Goal: Information Seeking & Learning: Compare options

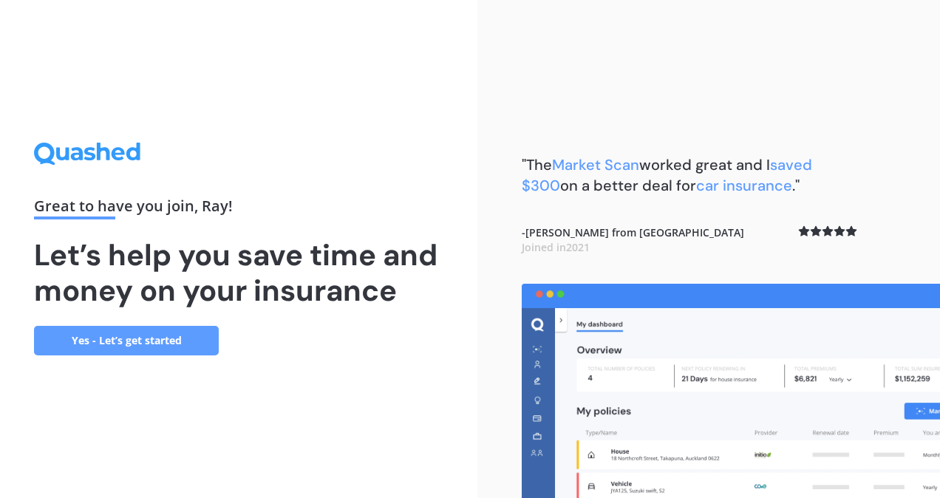
click at [170, 339] on link "Yes - Let’s get started" at bounding box center [126, 341] width 185 height 30
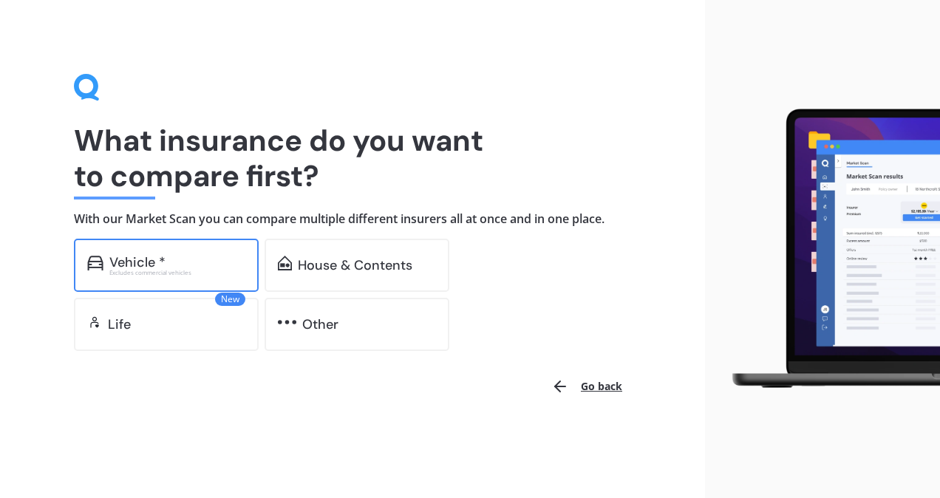
click at [136, 270] on div "Excludes commercial vehicles" at bounding box center [177, 273] width 136 height 6
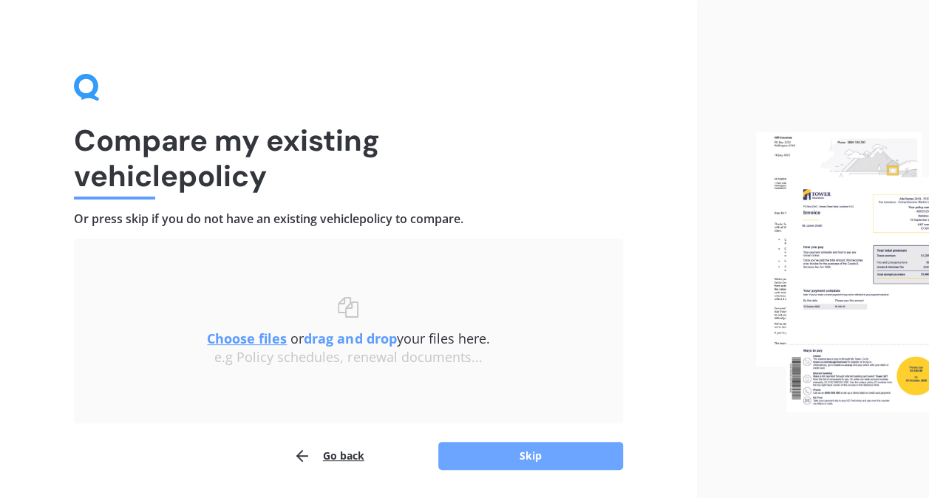
click at [535, 463] on button "Skip" at bounding box center [530, 456] width 185 height 28
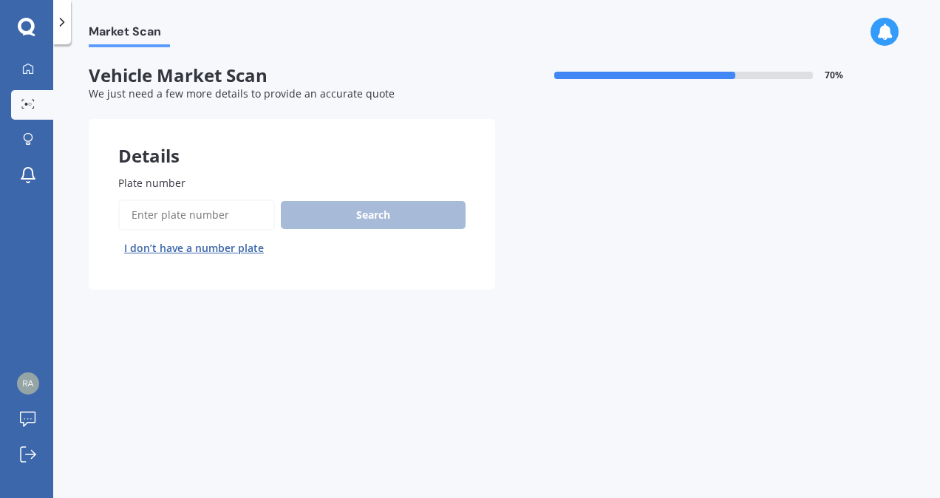
click at [220, 219] on input "Plate number" at bounding box center [196, 215] width 157 height 31
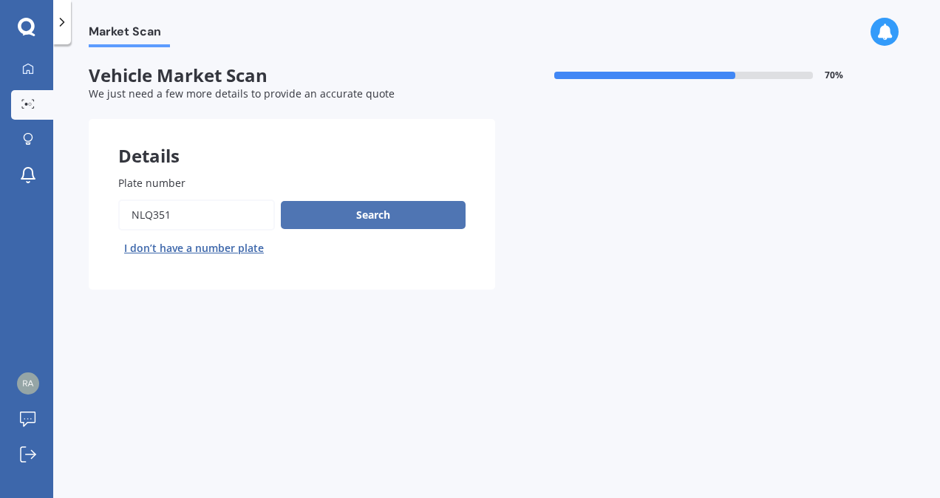
type input "nlq351"
click at [393, 213] on button "Search" at bounding box center [373, 215] width 185 height 28
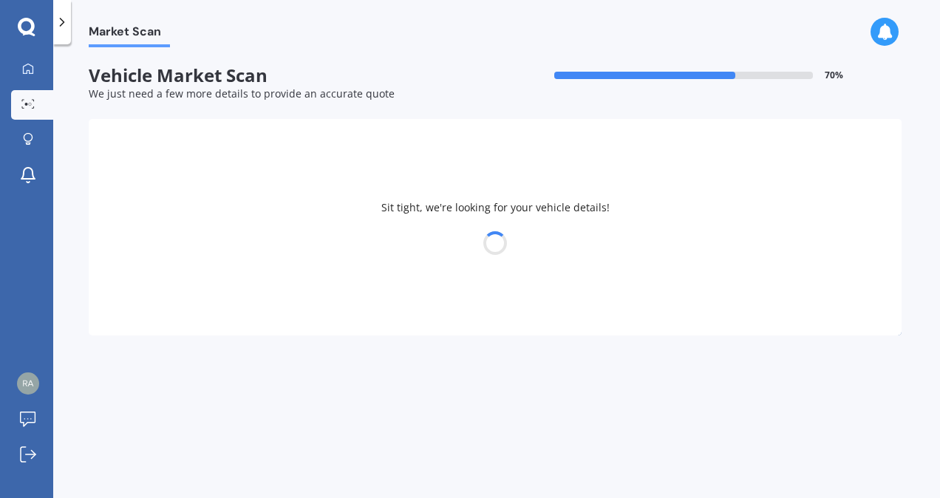
select select "TOYOTA"
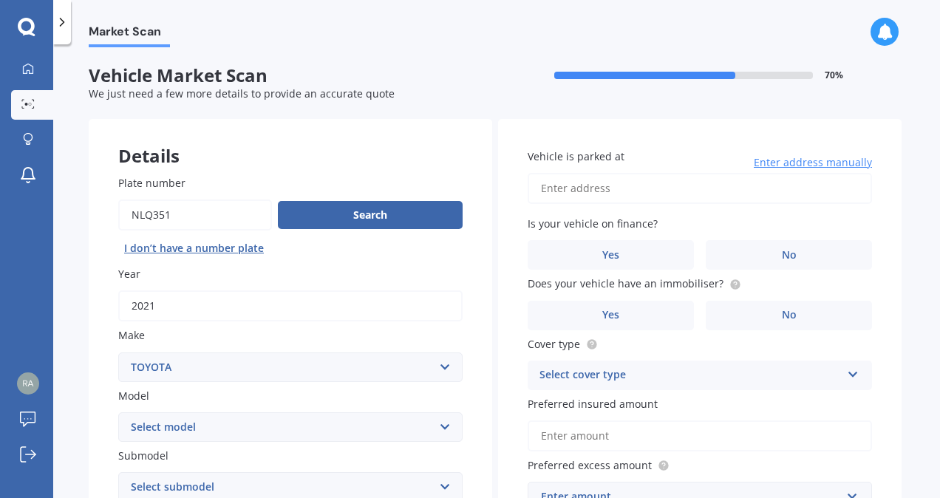
click at [443, 424] on select "Select model 4 Runner 86 [PERSON_NAME] Alphard Altezza Aqua Aristo Aurion Auris…" at bounding box center [290, 427] width 344 height 30
select select "RAV-4"
click at [118, 413] on select "Select model 4 Runner 86 [PERSON_NAME] Alphard Altezza Aqua Aristo Aurion Auris…" at bounding box center [290, 427] width 344 height 30
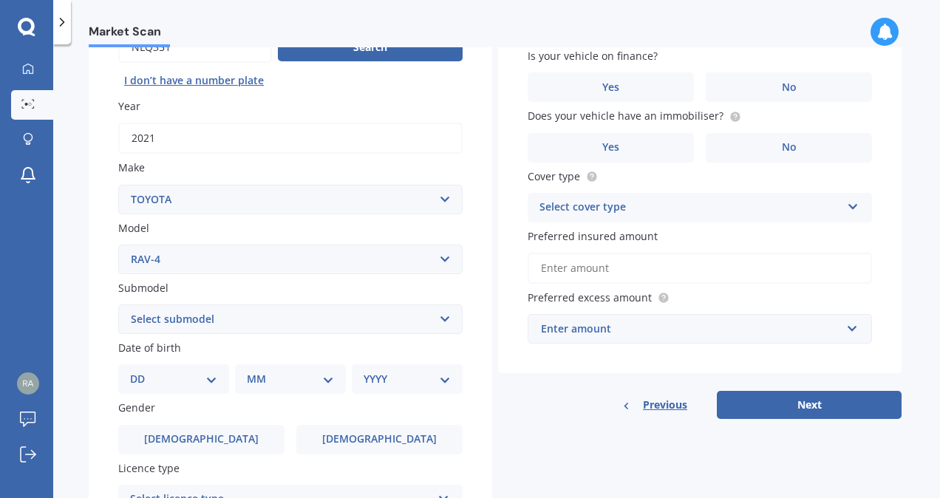
scroll to position [232, 0]
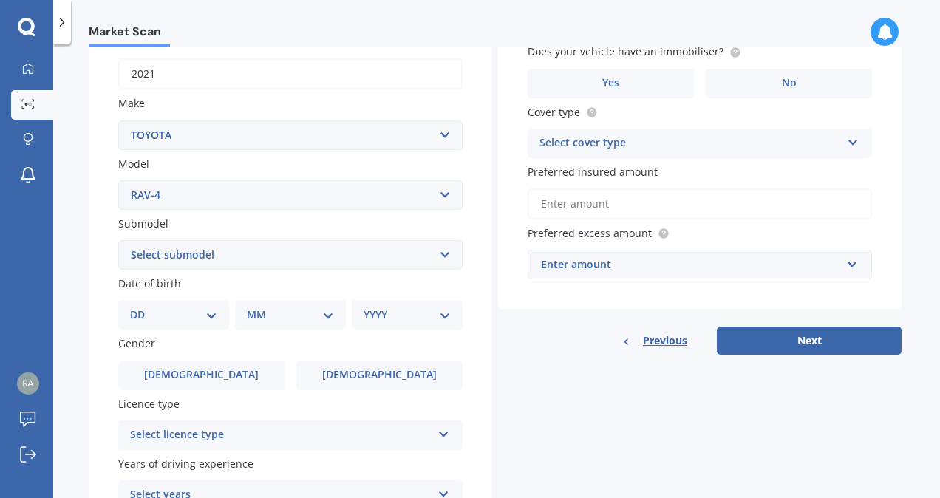
click at [446, 254] on select "Select submodel Diesel EV GX SUV 2.2/4WD/6AT Hybrid Hybrid 2WD Petrol" at bounding box center [290, 255] width 344 height 30
select select "HYBRID"
click at [118, 241] on select "Select submodel Diesel EV GX SUV 2.2/4WD/6AT Hybrid Hybrid 2WD Petrol" at bounding box center [290, 255] width 344 height 30
click at [213, 318] on select "DD 01 02 03 04 05 06 07 08 09 10 11 12 13 14 15 16 17 18 19 20 21 22 23 24 25 2…" at bounding box center [173, 315] width 87 height 16
select select "05"
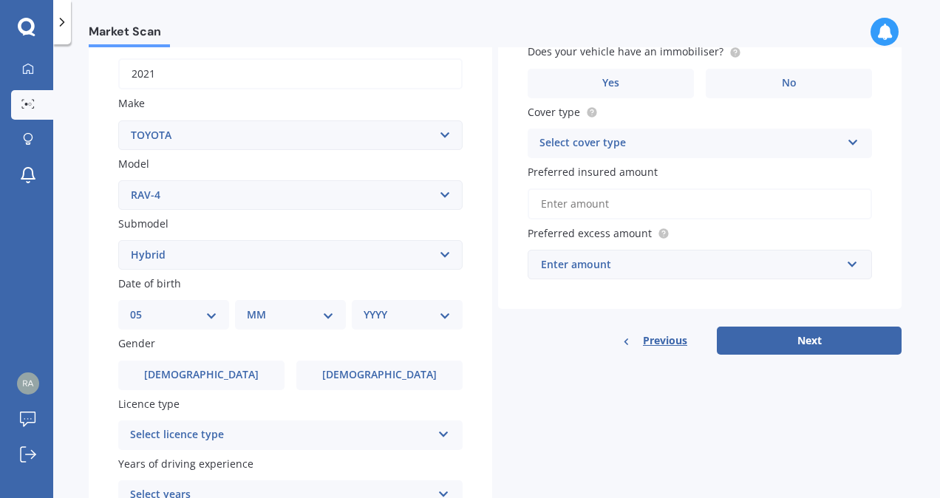
click at [142, 308] on select "DD 01 02 03 04 05 06 07 08 09 10 11 12 13 14 15 16 17 18 19 20 21 22 23 24 25 2…" at bounding box center [173, 315] width 87 height 16
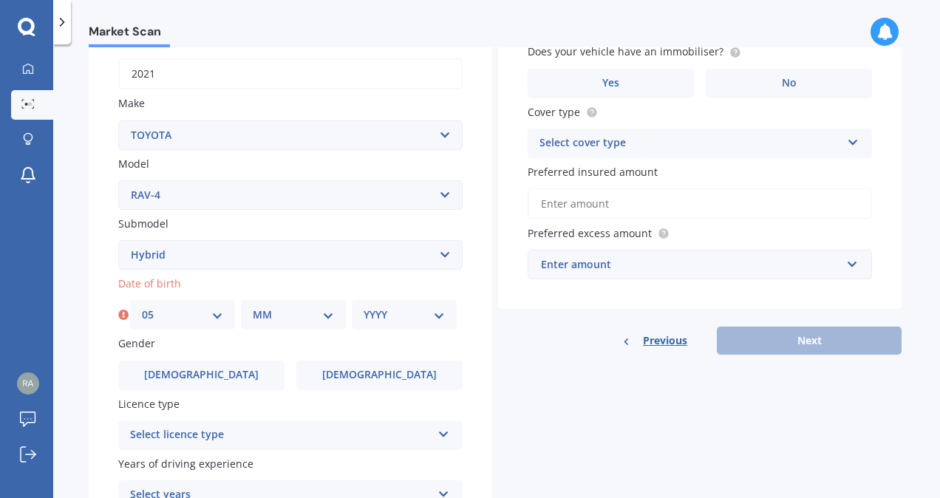
click at [328, 315] on select "MM 01 02 03 04 05 06 07 08 09 10 11 12" at bounding box center [293, 315] width 81 height 16
select select "08"
click at [253, 308] on select "MM 01 02 03 04 05 06 07 08 09 10 11 12" at bounding box center [293, 315] width 81 height 16
click at [435, 315] on select "YYYY 2025 2024 2023 2022 2021 2020 2019 2018 2017 2016 2015 2014 2013 2012 2011…" at bounding box center [404, 315] width 81 height 16
select select "1955"
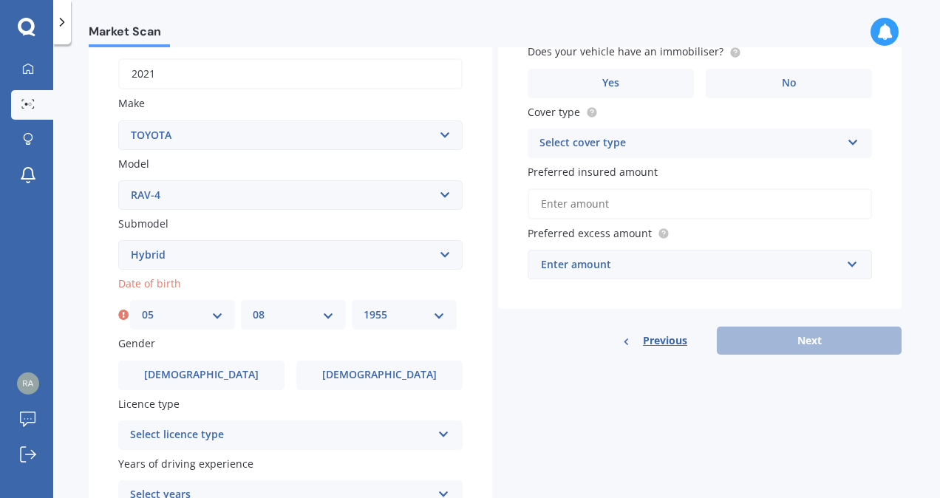
click at [364, 308] on select "YYYY 2025 2024 2023 2022 2021 2020 2019 2018 2017 2016 2015 2014 2013 2012 2011…" at bounding box center [404, 315] width 81 height 16
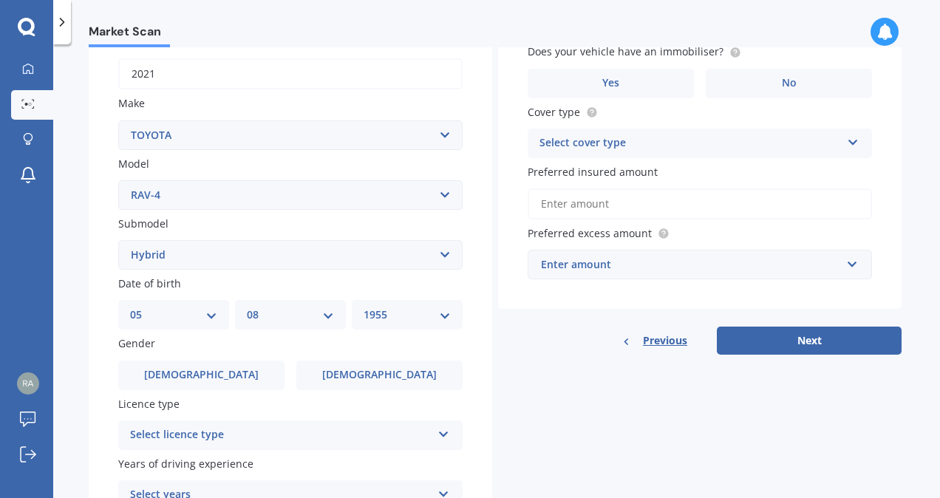
click at [445, 429] on icon at bounding box center [444, 431] width 13 height 10
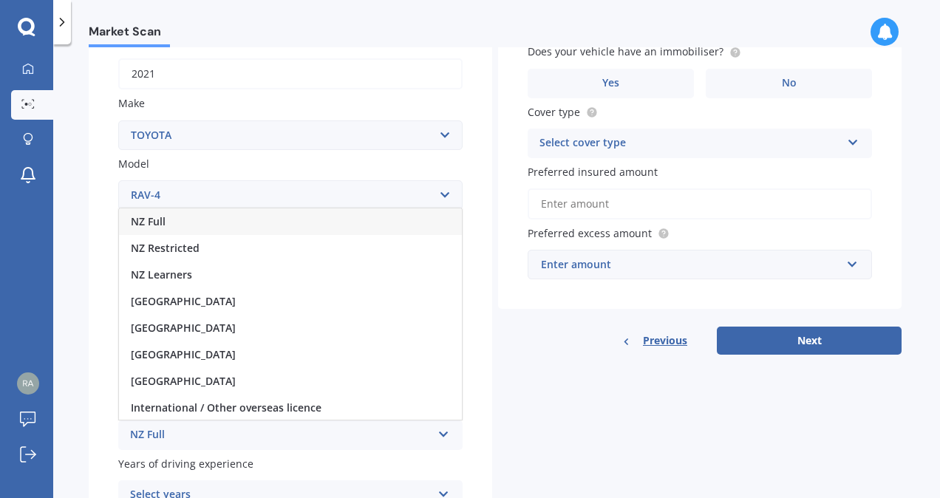
click at [398, 228] on div "NZ Full" at bounding box center [290, 221] width 343 height 27
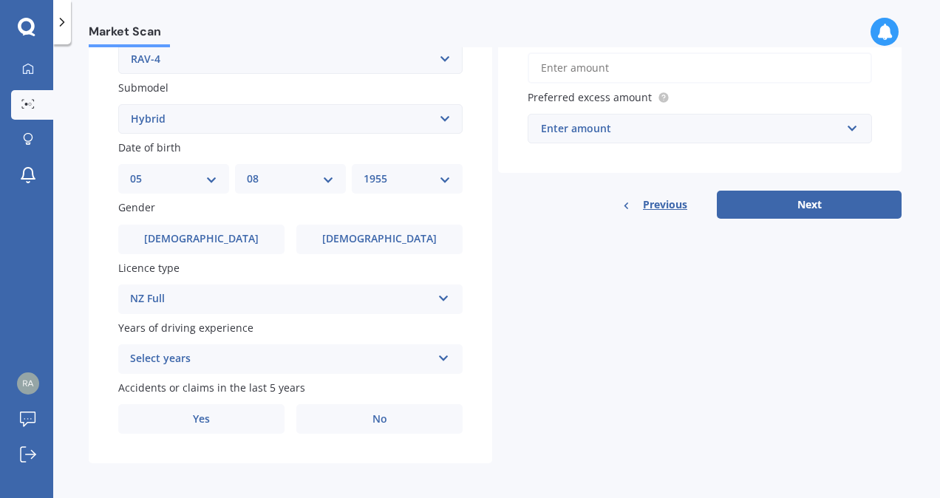
scroll to position [366, 0]
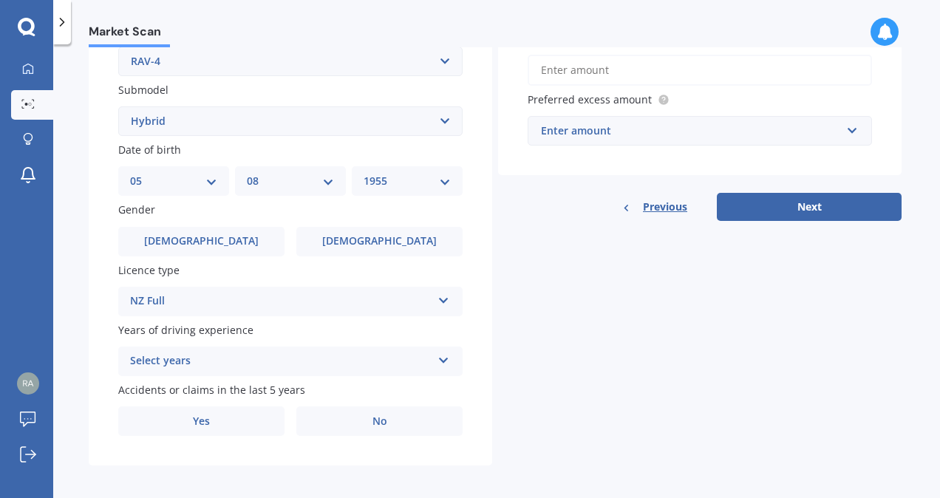
click at [446, 363] on icon at bounding box center [444, 358] width 13 height 10
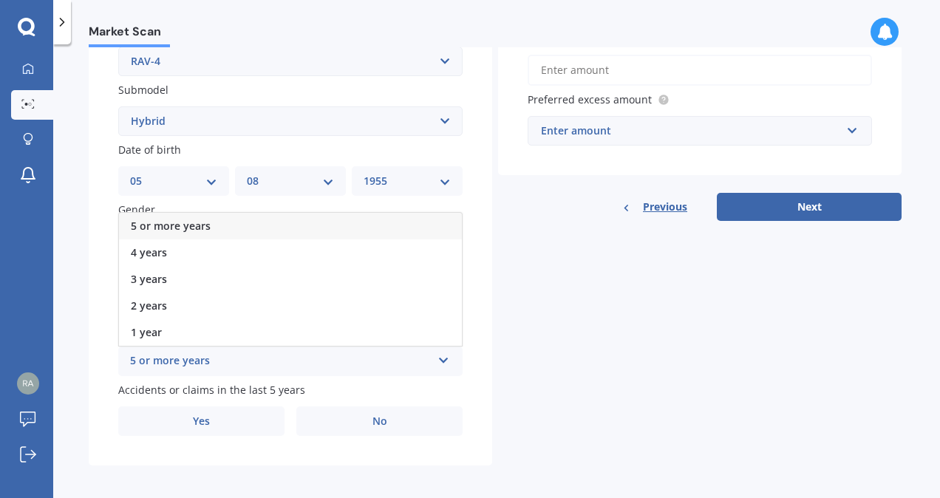
click at [408, 222] on div "5 or more years" at bounding box center [290, 226] width 343 height 27
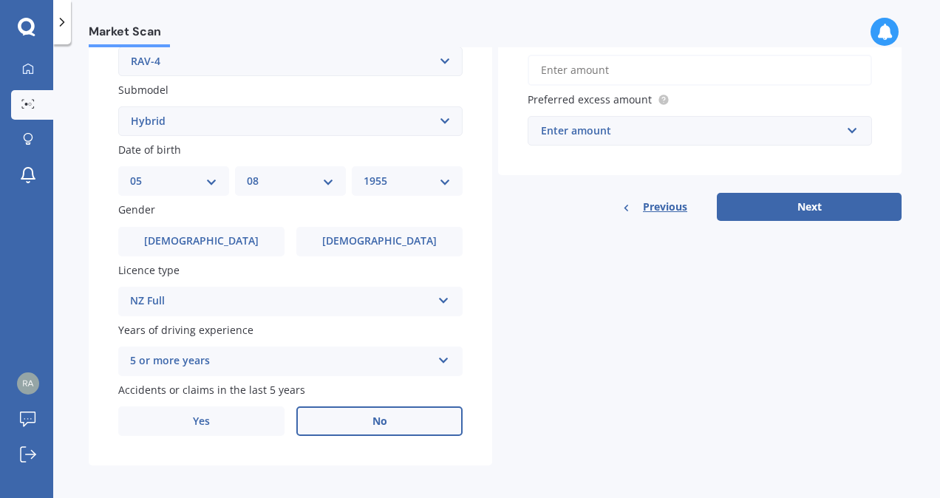
click at [384, 418] on span "No" at bounding box center [380, 421] width 15 height 13
click at [0, 0] on input "No" at bounding box center [0, 0] width 0 height 0
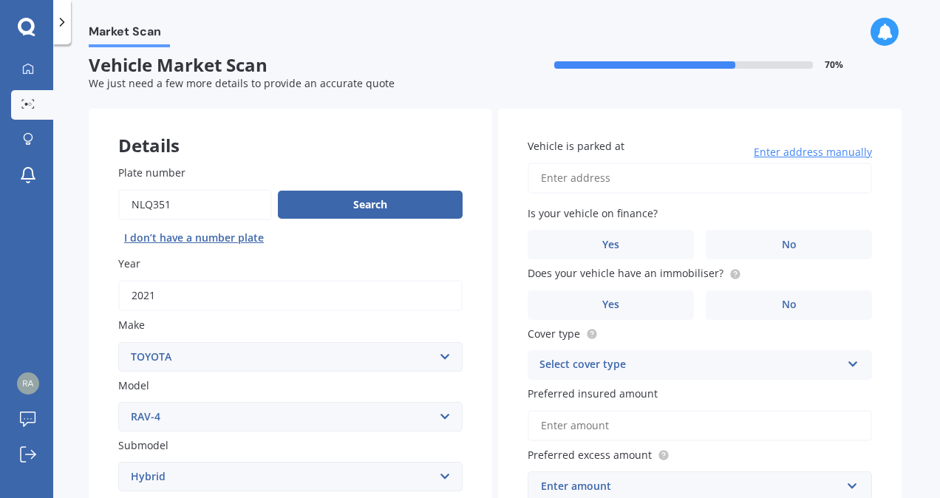
scroll to position [6, 0]
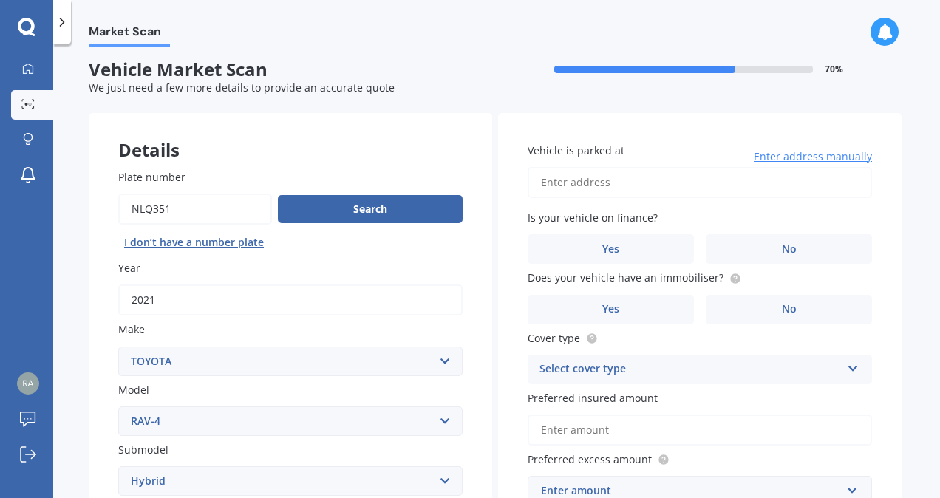
click at [849, 154] on span "Enter address manually" at bounding box center [813, 156] width 118 height 15
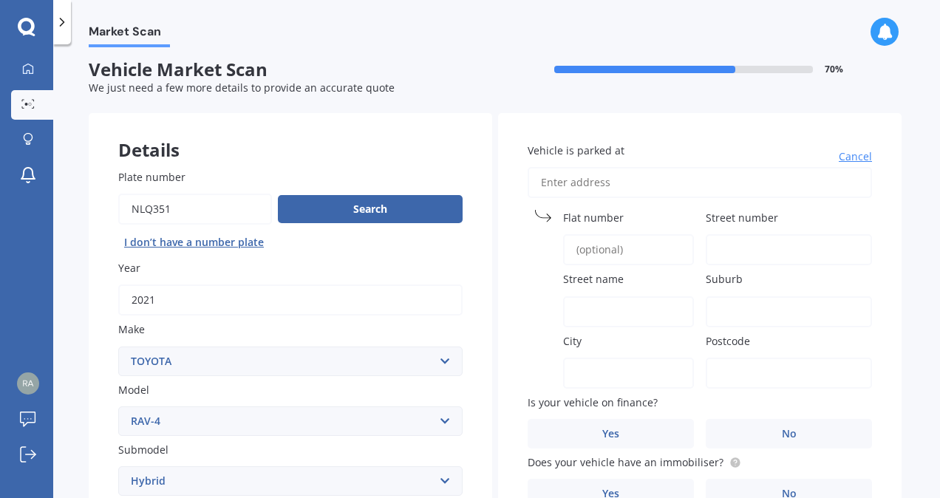
click at [736, 212] on span "Street number" at bounding box center [742, 218] width 72 height 14
click at [736, 234] on input "Street number" at bounding box center [789, 249] width 166 height 31
type input "24 [GEOGRAPHIC_DATA]"
type input "[GEOGRAPHIC_DATA]"
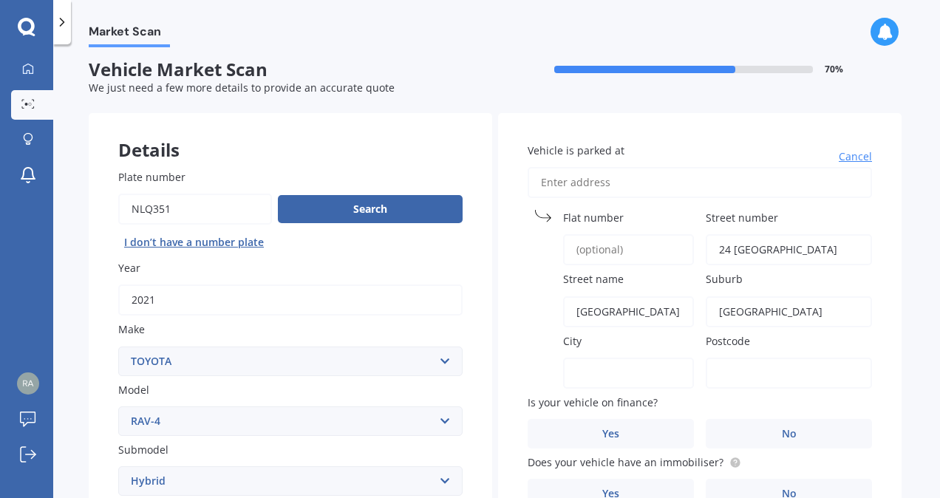
type input "[GEOGRAPHIC_DATA]"
type input "6012"
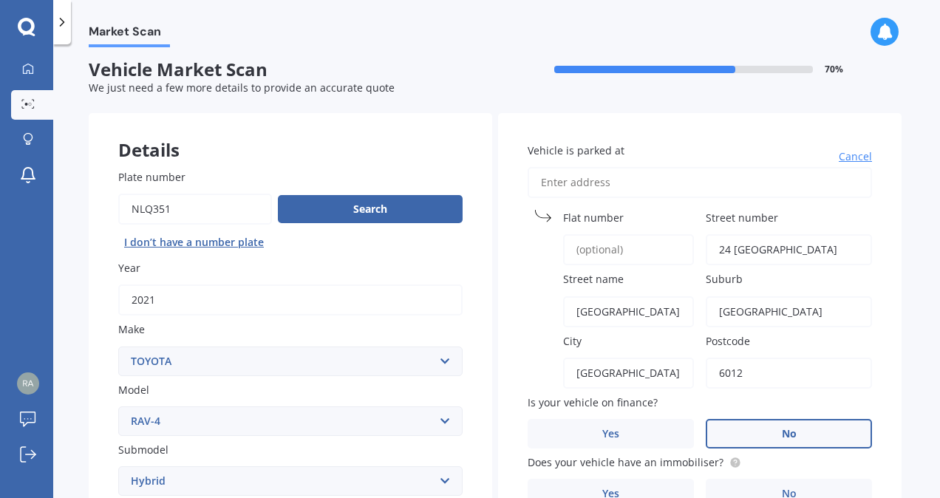
click at [765, 423] on label "No" at bounding box center [789, 434] width 166 height 30
click at [0, 0] on input "No" at bounding box center [0, 0] width 0 height 0
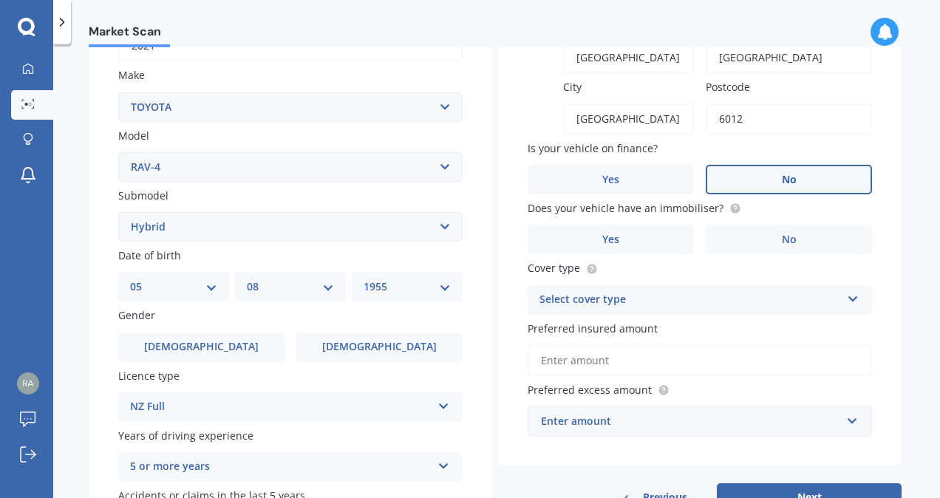
scroll to position [257, 0]
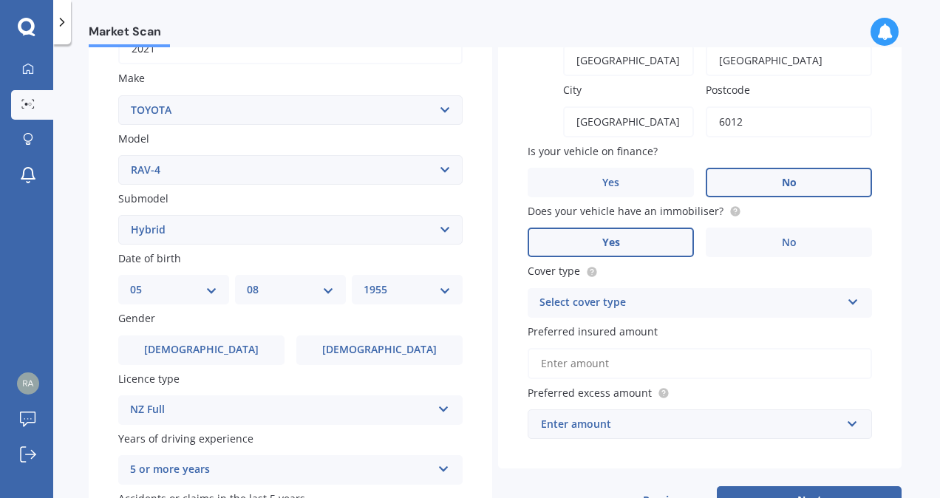
click at [616, 236] on label "Yes" at bounding box center [611, 243] width 166 height 30
click at [0, 0] on input "Yes" at bounding box center [0, 0] width 0 height 0
click at [856, 299] on div "Select cover type Comprehensive Third Party, Fire & Theft Third Party" at bounding box center [700, 303] width 344 height 30
click at [791, 328] on div "Comprehensive" at bounding box center [699, 332] width 343 height 27
click at [703, 370] on input "Preferred insured amount" at bounding box center [700, 363] width 344 height 31
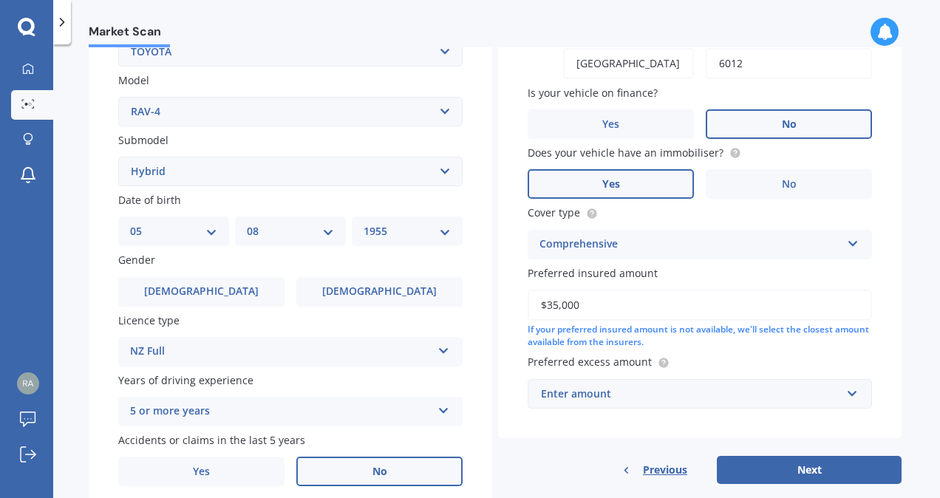
scroll to position [374, 0]
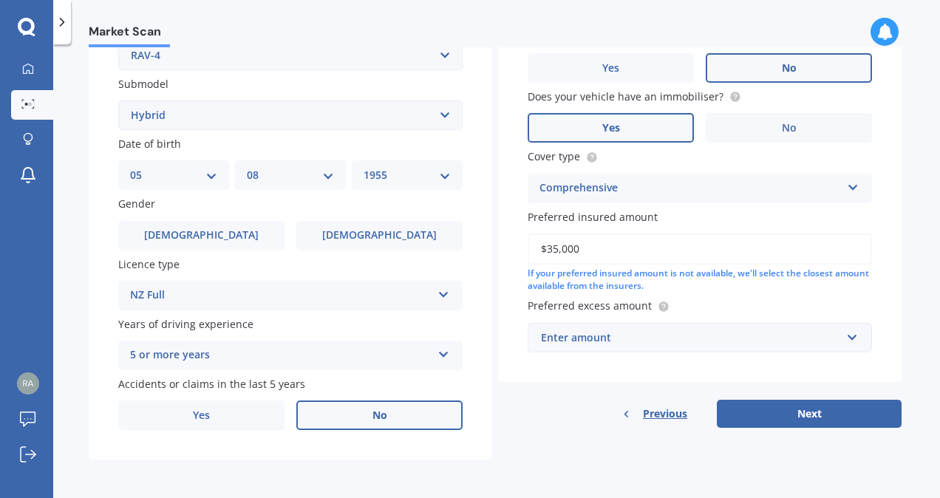
type input "$35,000"
click at [683, 337] on div "Enter amount" at bounding box center [691, 338] width 300 height 16
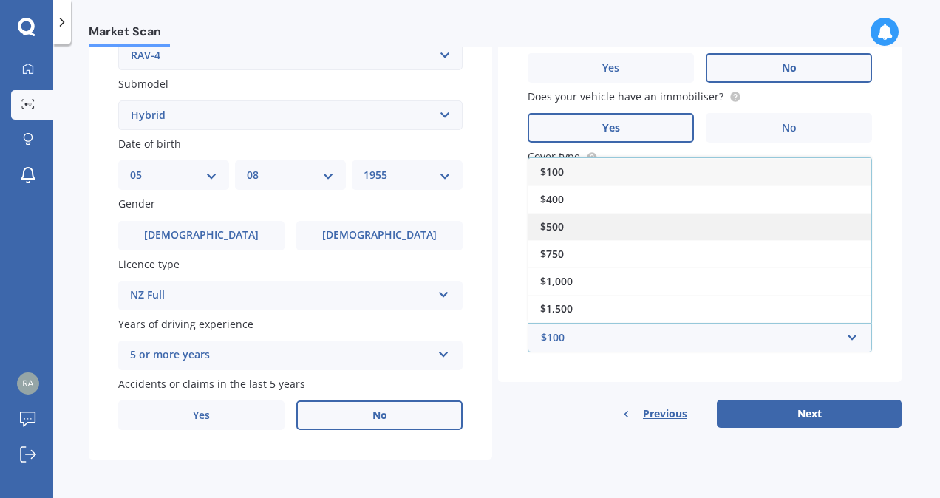
click at [623, 231] on div "$500" at bounding box center [699, 226] width 343 height 27
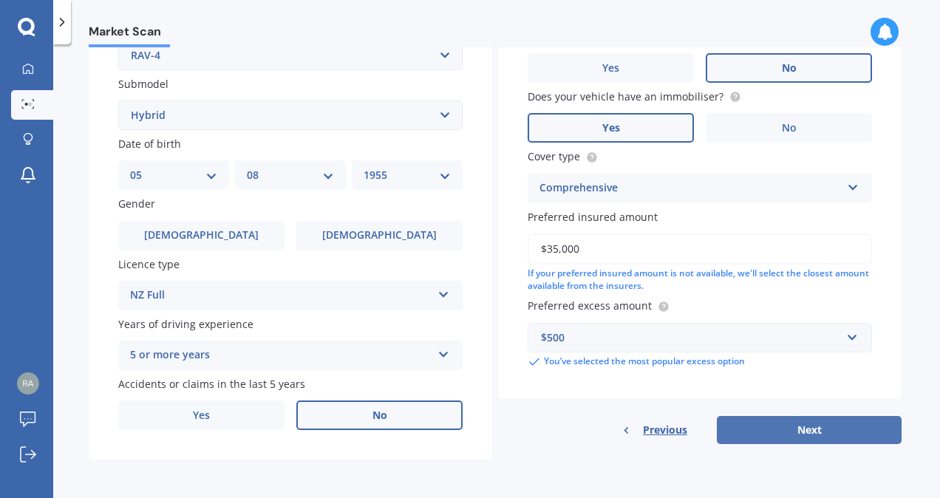
click at [809, 433] on button "Next" at bounding box center [809, 430] width 185 height 28
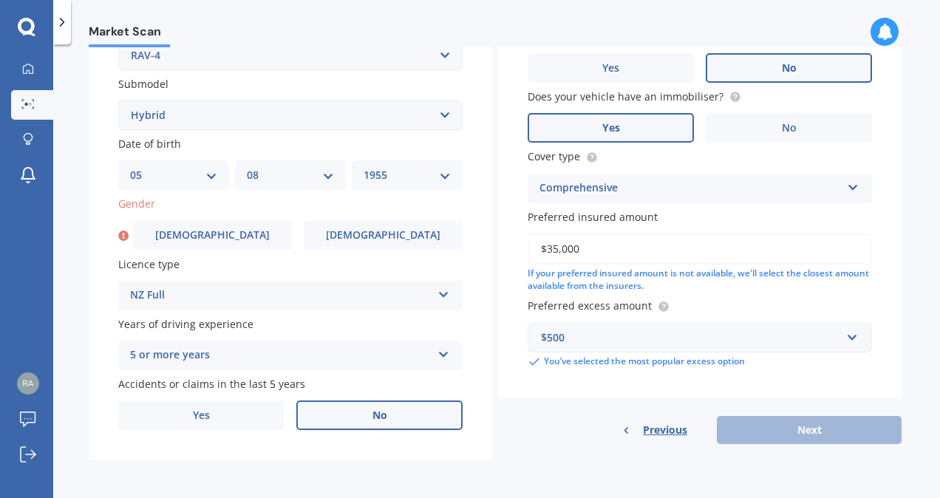
click at [804, 421] on div "Previous Next" at bounding box center [700, 430] width 404 height 28
click at [665, 432] on span "Previous" at bounding box center [665, 430] width 44 height 22
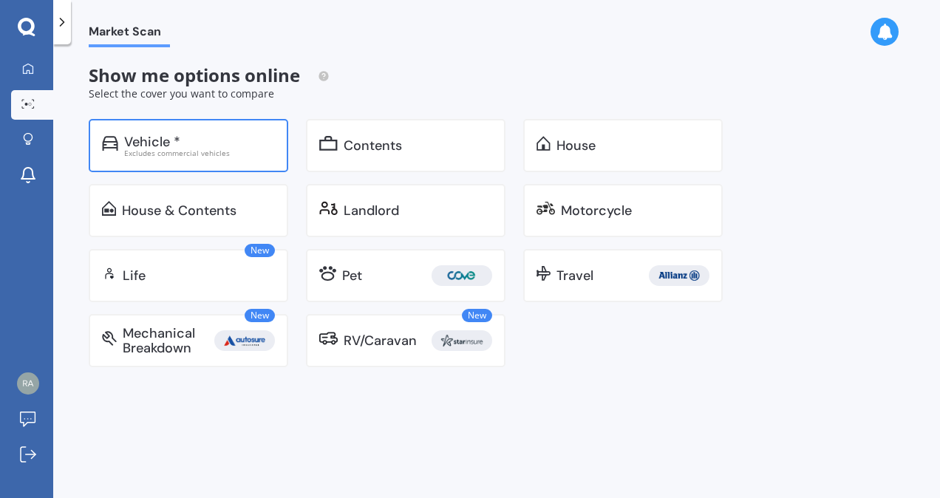
click at [180, 146] on div "Vehicle *" at bounding box center [199, 142] width 151 height 15
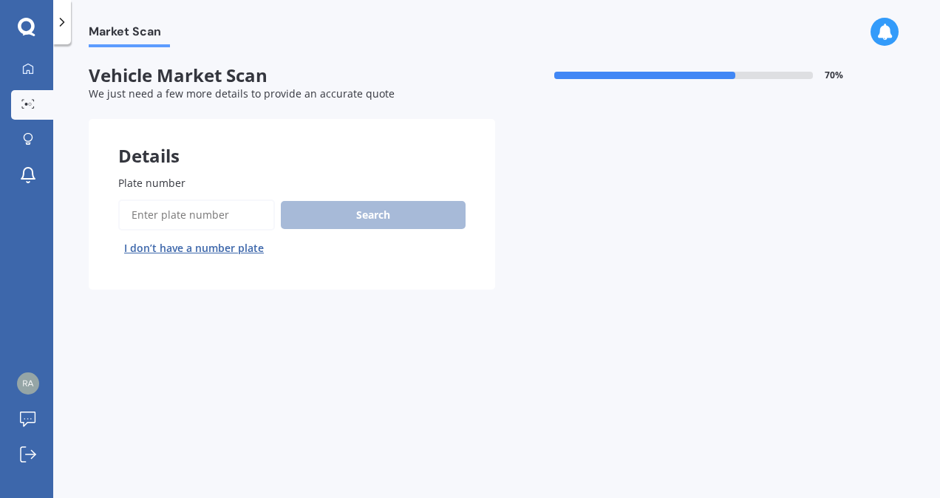
click at [64, 18] on icon at bounding box center [62, 22] width 15 height 15
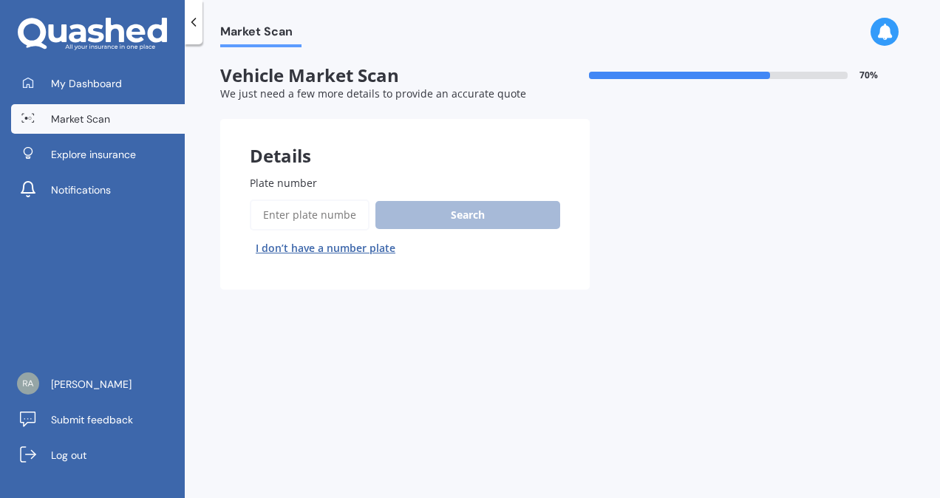
click at [313, 216] on input "Plate number" at bounding box center [310, 215] width 120 height 31
type input "nlq351"
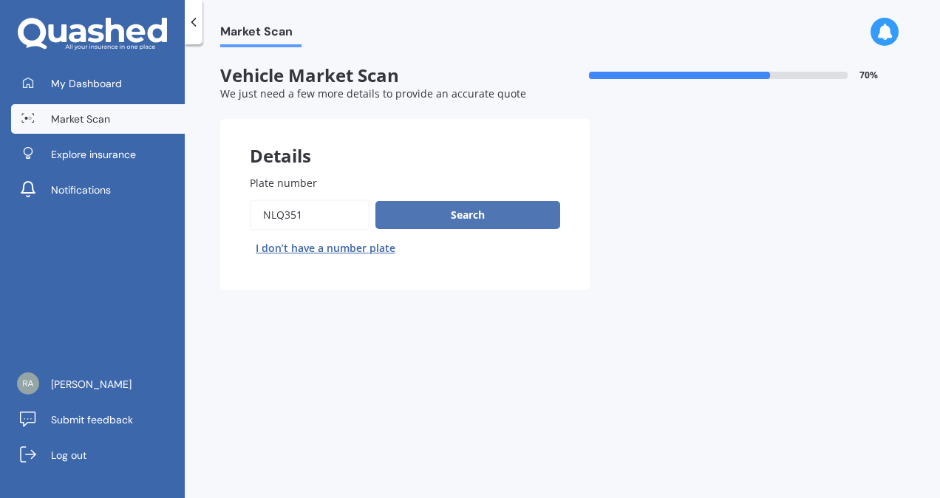
click at [497, 210] on button "Search" at bounding box center [467, 215] width 185 height 28
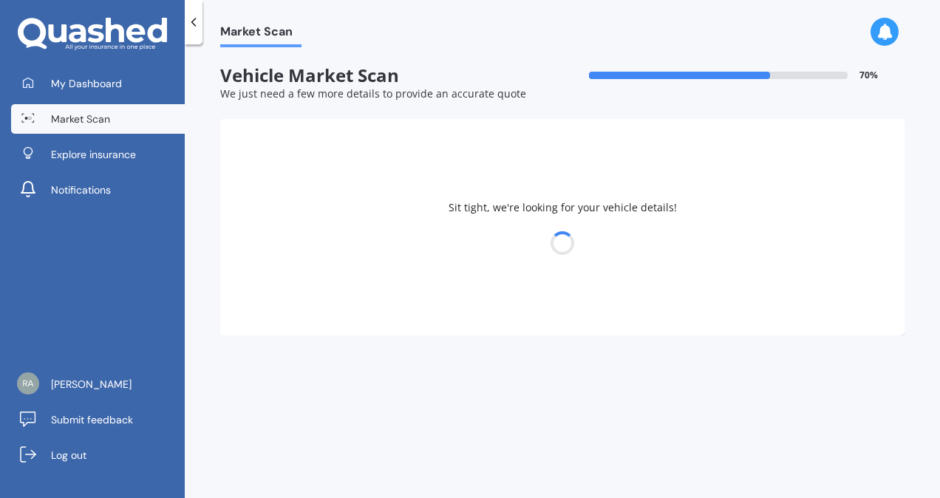
select select "TOYOTA"
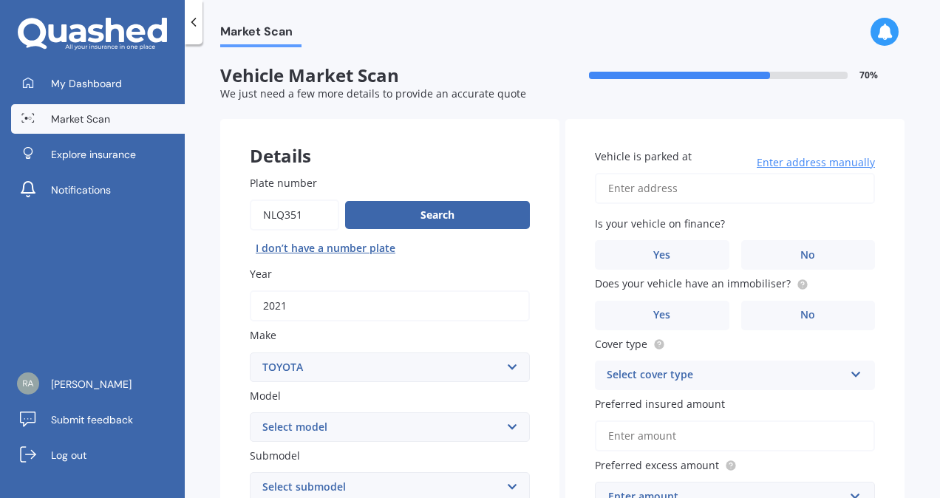
click at [789, 166] on span "Enter address manually" at bounding box center [816, 162] width 118 height 15
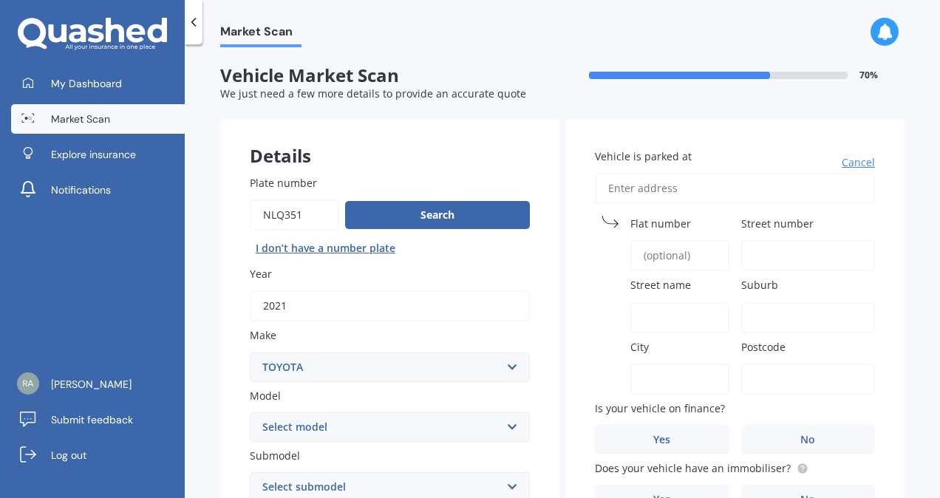
click at [799, 220] on span "Street number" at bounding box center [777, 224] width 72 height 14
click at [799, 240] on input "Street number" at bounding box center [808, 255] width 135 height 31
type input "24 [GEOGRAPHIC_DATA]"
select select "05"
select select "08"
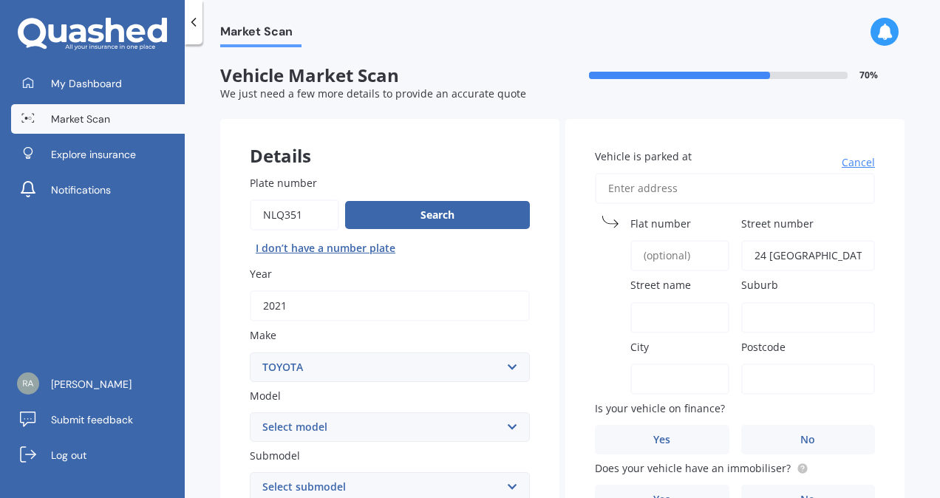
select select "1955"
type input "[GEOGRAPHIC_DATA]"
type input "6012"
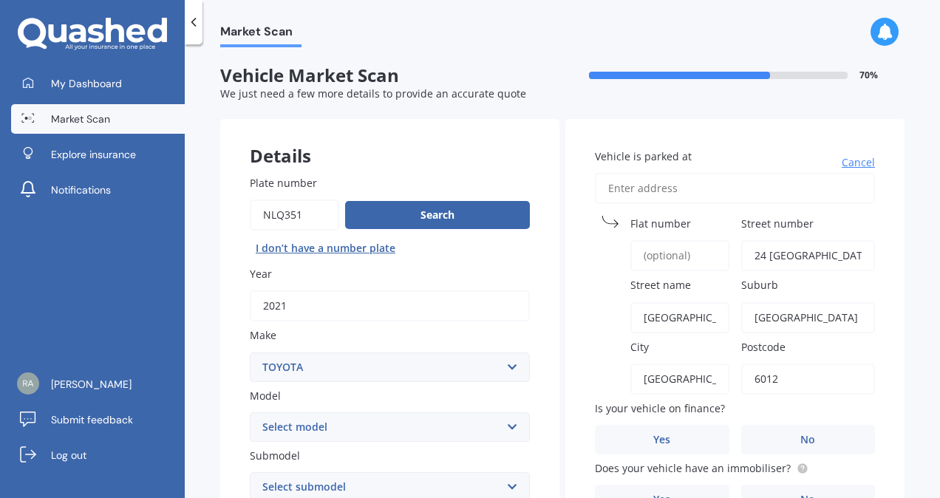
type input "$35,000"
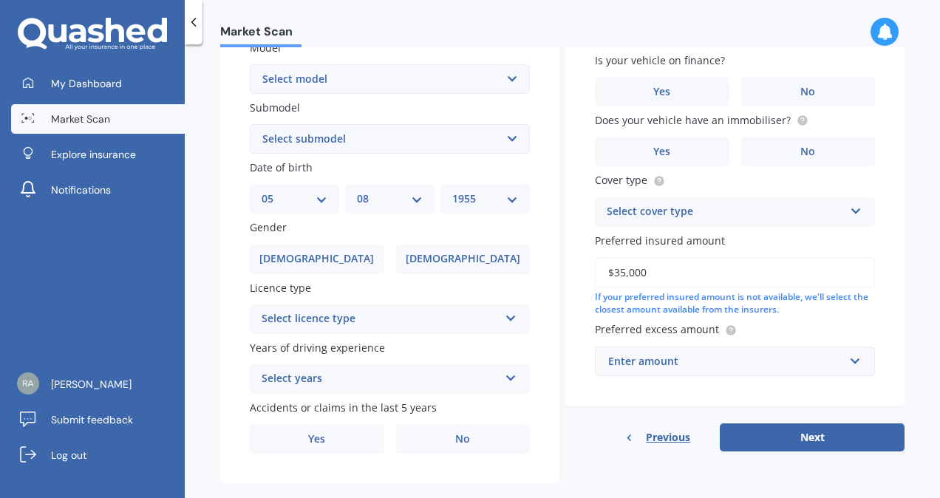
click at [727, 367] on div "Enter amount" at bounding box center [726, 361] width 236 height 16
click at [339, 256] on label "[DEMOGRAPHIC_DATA]" at bounding box center [317, 260] width 135 height 30
click at [0, 0] on input "[DEMOGRAPHIC_DATA]" at bounding box center [0, 0] width 0 height 0
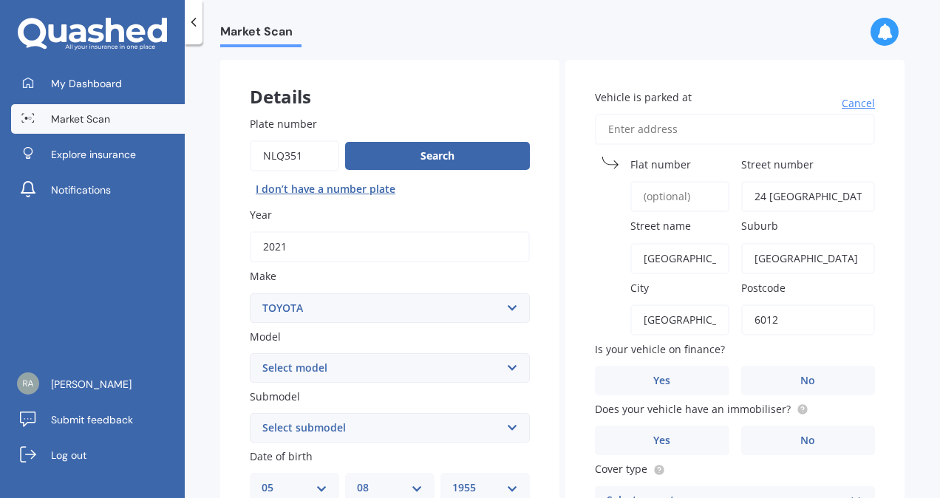
scroll to position [58, 0]
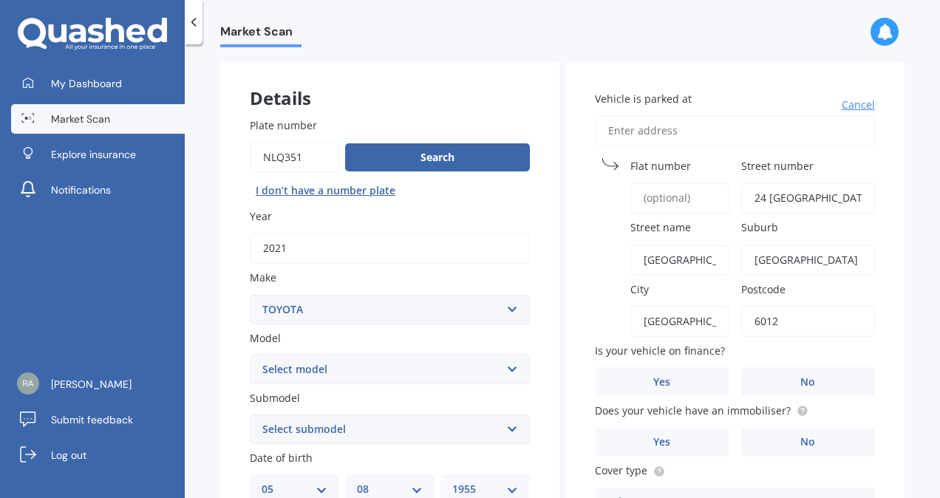
click at [514, 368] on select "Select model 4 Runner 86 [PERSON_NAME] Alphard Altezza Aqua Aristo Aurion Auris…" at bounding box center [390, 370] width 280 height 30
select select "RAV-4"
click at [250, 355] on select "Select model 4 Runner 86 [PERSON_NAME] Alphard Altezza Aqua Aristo Aurion Auris…" at bounding box center [390, 370] width 280 height 30
click at [507, 427] on select "Select submodel Diesel EV GX SUV 2.2/4WD/6AT Hybrid Hybrid 2WD Petrol" at bounding box center [390, 430] width 280 height 30
select select "HYBRID"
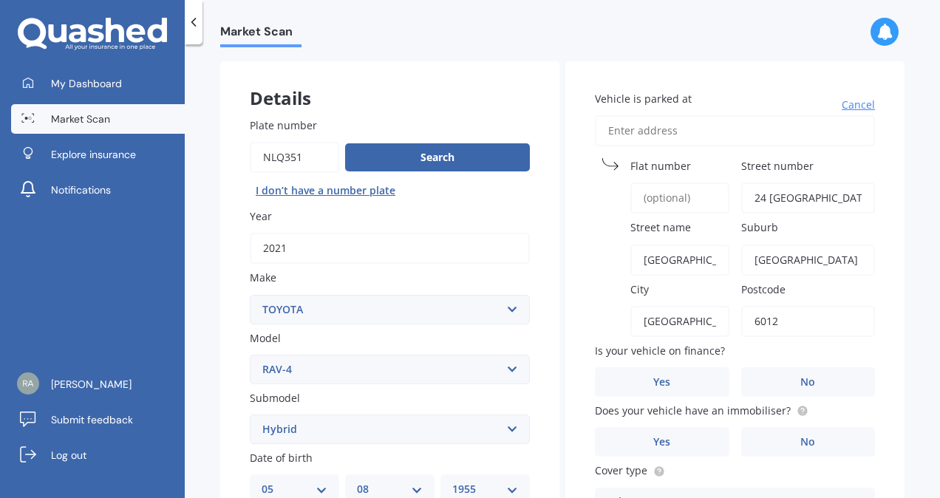
click at [250, 415] on select "Select submodel Diesel EV GX SUV 2.2/4WD/6AT Hybrid Hybrid 2WD Petrol" at bounding box center [390, 430] width 280 height 30
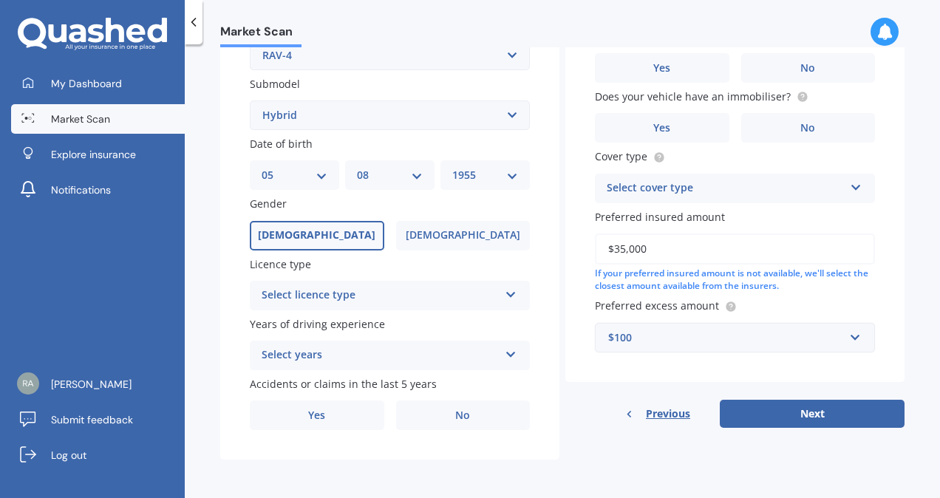
scroll to position [373, 0]
click at [506, 291] on icon at bounding box center [511, 292] width 13 height 10
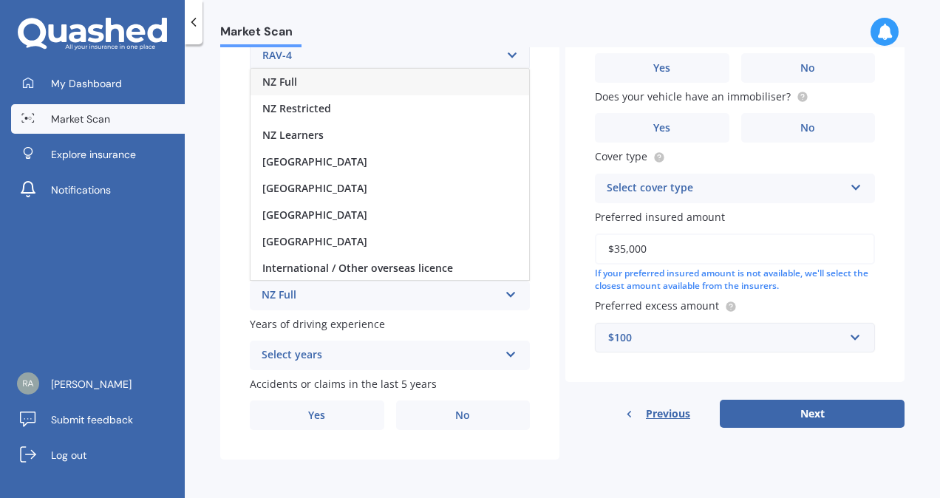
click at [420, 81] on div "NZ Full" at bounding box center [390, 82] width 279 height 27
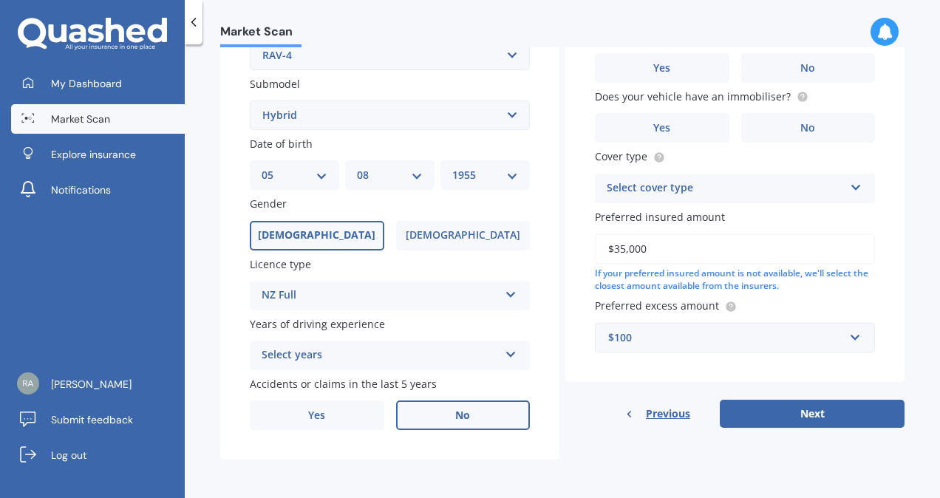
click at [469, 415] on label "No" at bounding box center [463, 416] width 135 height 30
click at [0, 0] on input "No" at bounding box center [0, 0] width 0 height 0
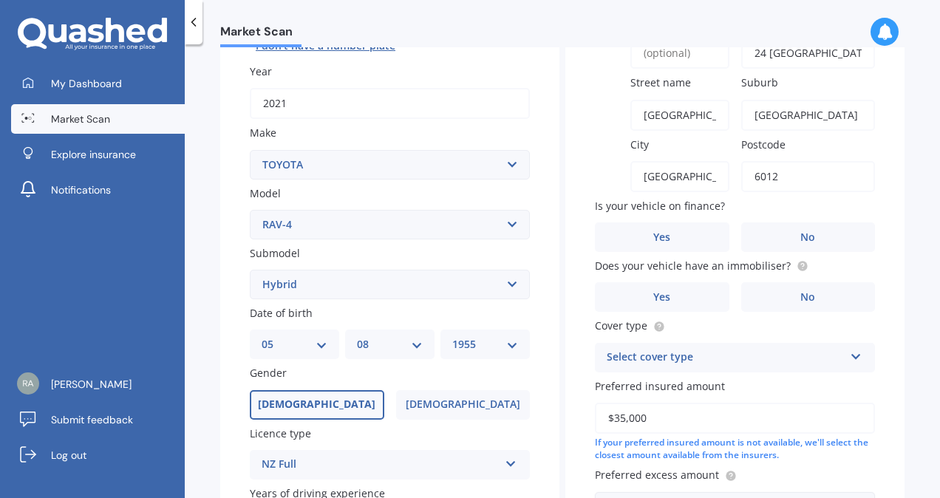
scroll to position [208, 0]
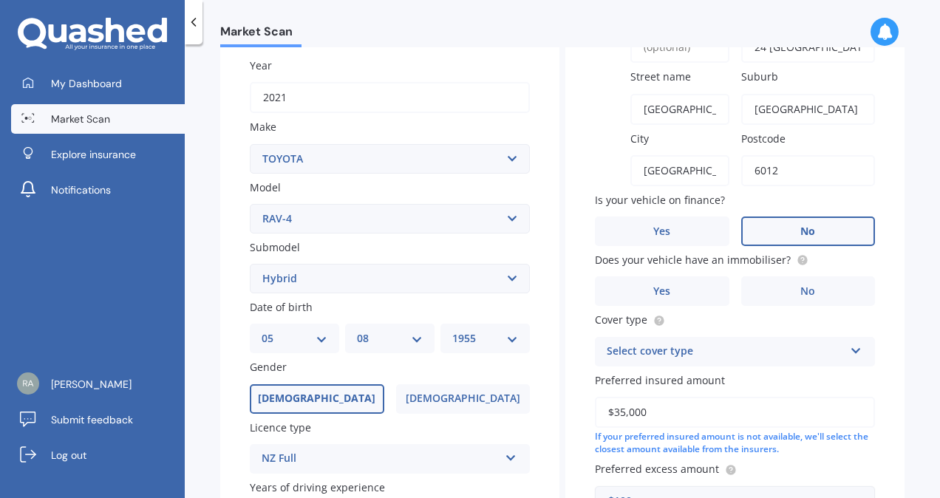
click at [806, 223] on label "No" at bounding box center [808, 232] width 135 height 30
click at [0, 0] on input "No" at bounding box center [0, 0] width 0 height 0
click at [698, 302] on label "Yes" at bounding box center [662, 291] width 135 height 30
click at [0, 0] on input "Yes" at bounding box center [0, 0] width 0 height 0
click at [850, 348] on icon at bounding box center [856, 348] width 13 height 10
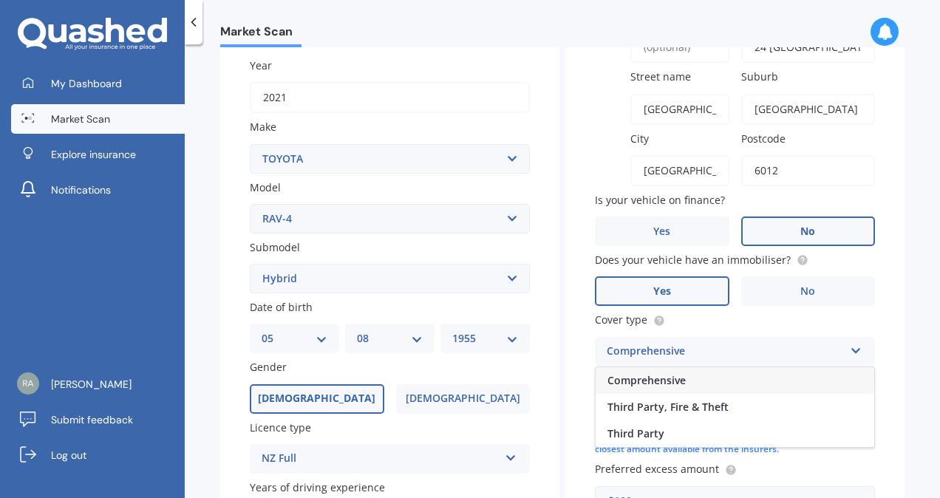
click at [789, 383] on div "Comprehensive" at bounding box center [735, 380] width 279 height 27
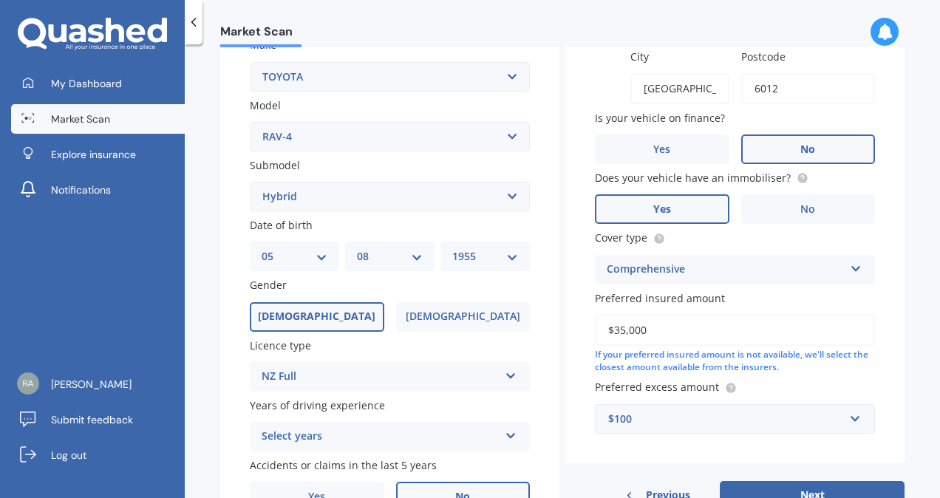
scroll to position [374, 0]
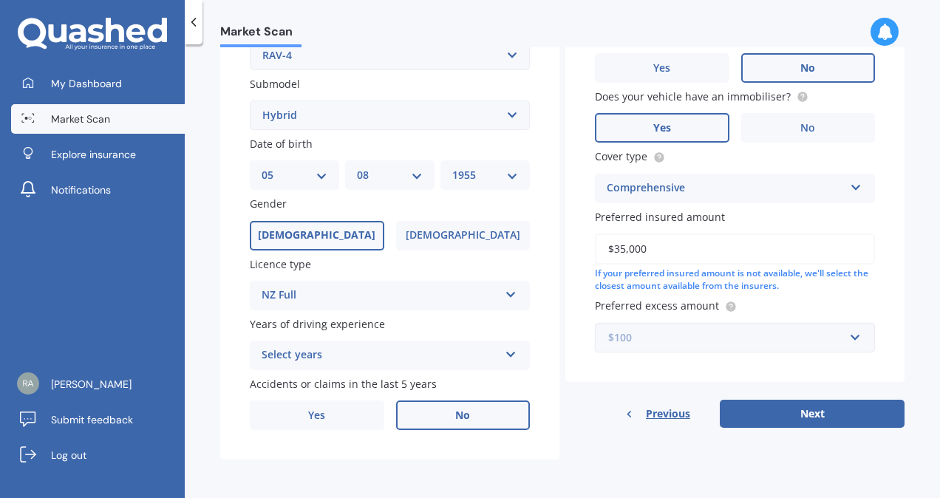
click at [851, 337] on input "text" at bounding box center [729, 338] width 267 height 28
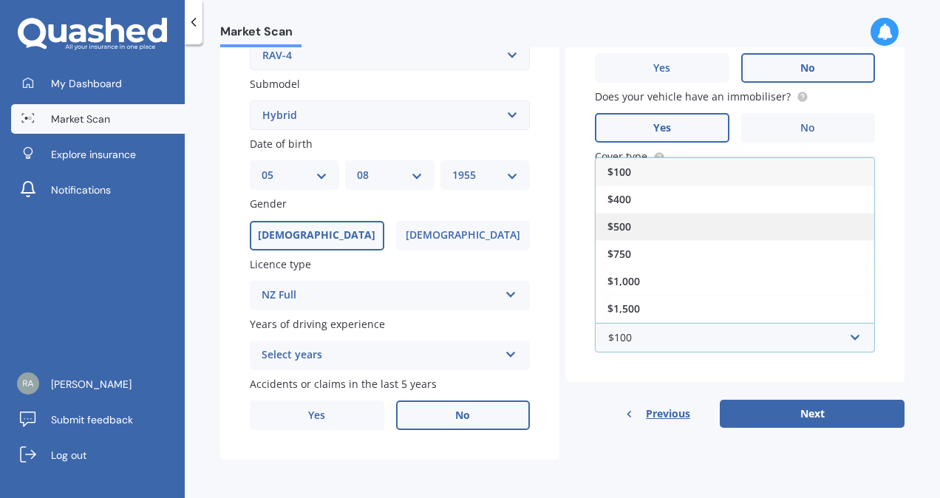
click at [715, 231] on div "$500" at bounding box center [735, 226] width 279 height 27
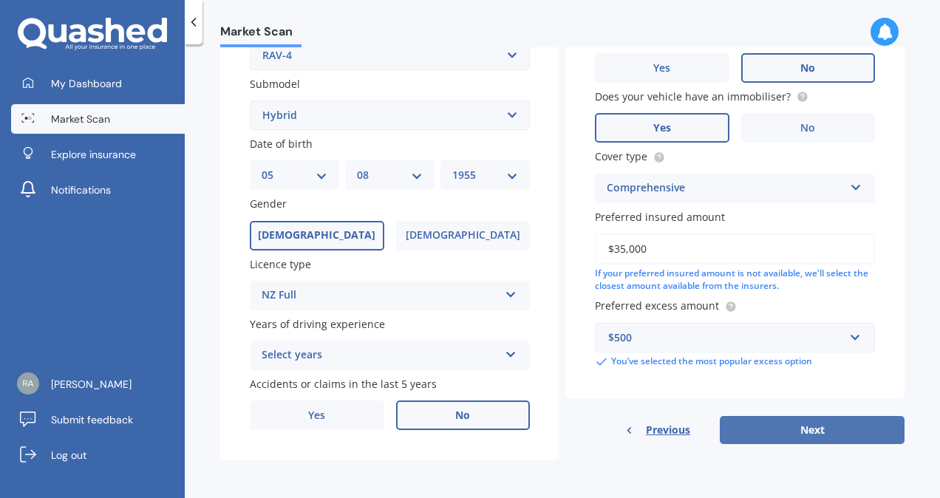
click at [790, 431] on button "Next" at bounding box center [812, 430] width 185 height 28
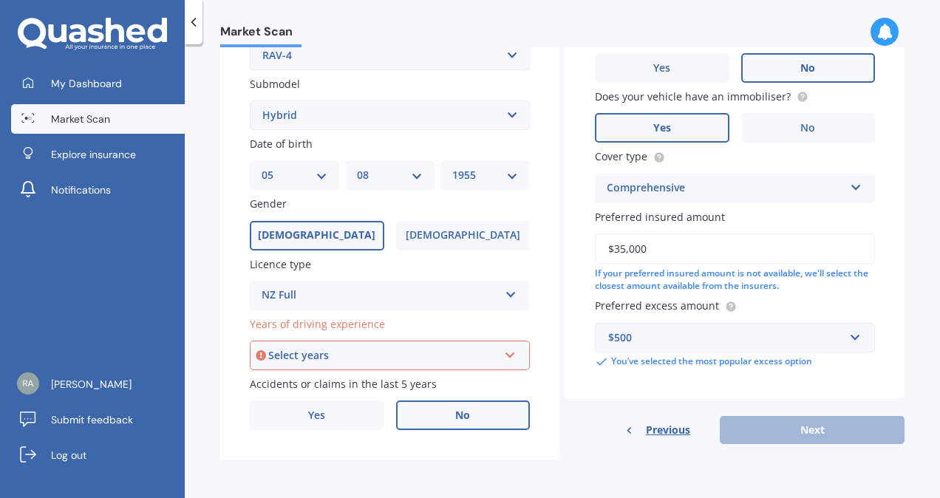
click at [507, 353] on icon at bounding box center [510, 352] width 13 height 10
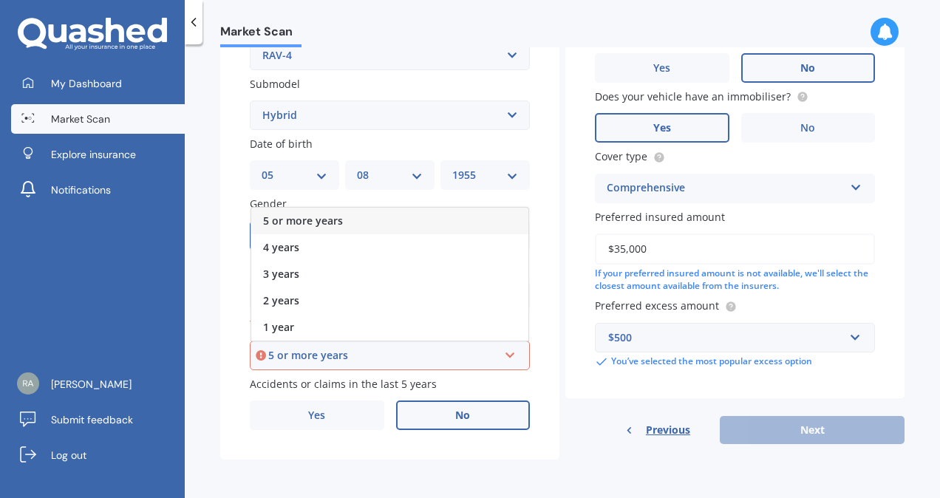
click at [461, 218] on div "5 or more years" at bounding box center [389, 221] width 277 height 27
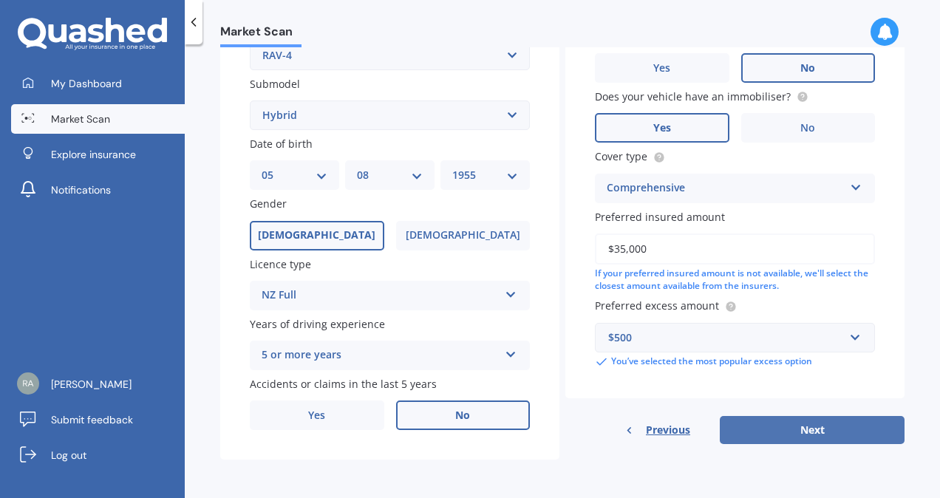
click at [822, 431] on button "Next" at bounding box center [812, 430] width 185 height 28
select select "05"
select select "08"
select select "1955"
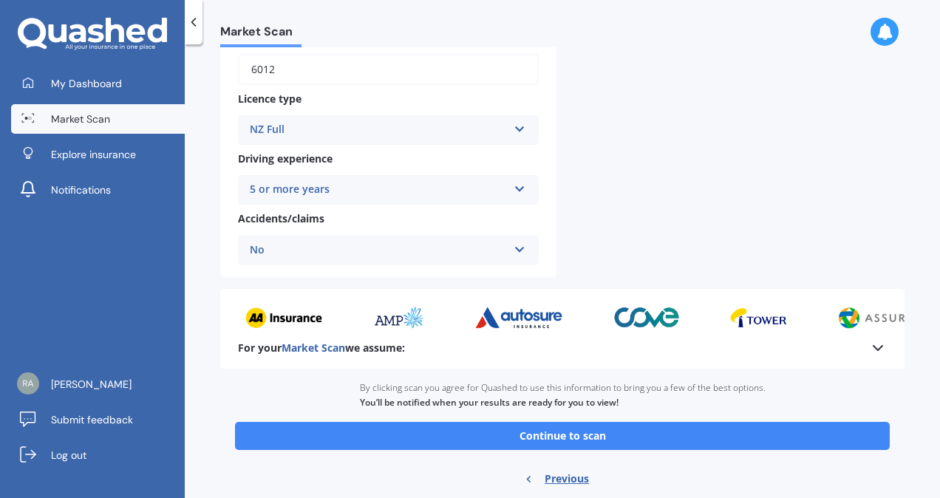
scroll to position [574, 0]
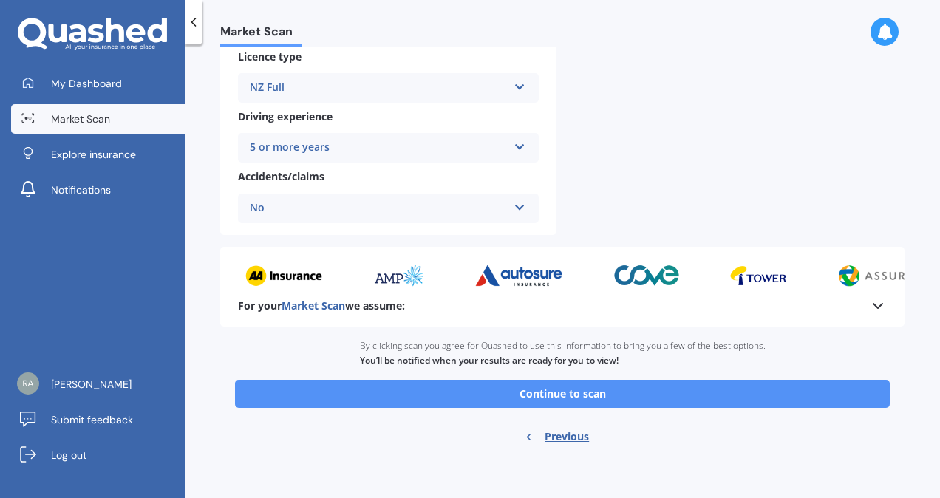
click at [581, 389] on button "Continue to scan" at bounding box center [562, 394] width 655 height 28
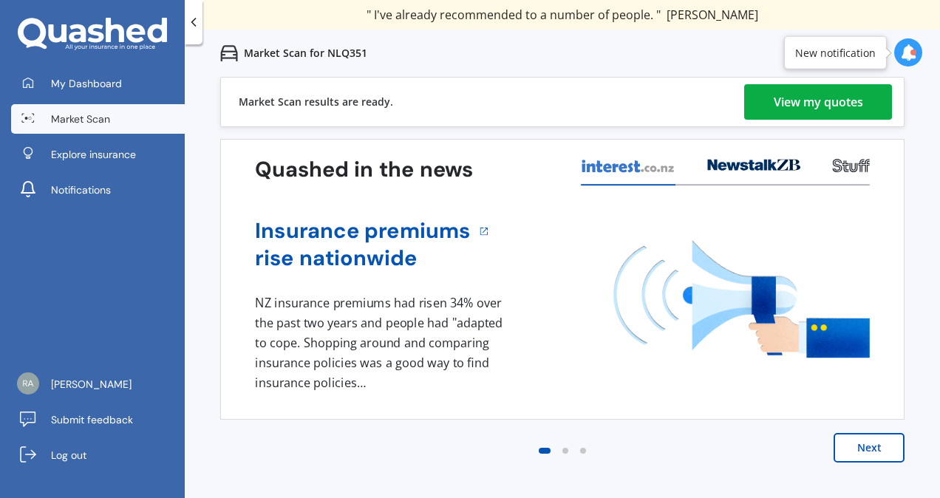
click at [826, 99] on div "View my quotes" at bounding box center [818, 101] width 89 height 35
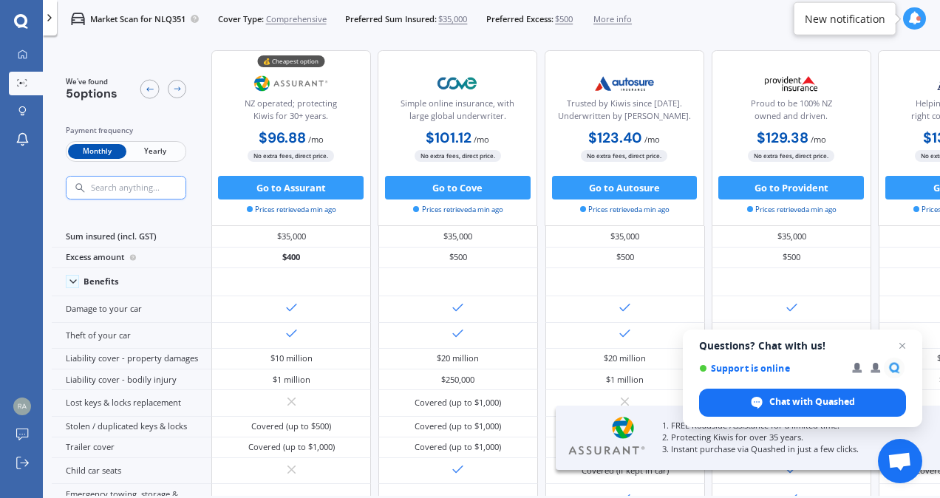
click at [161, 153] on span "Yearly" at bounding box center [155, 152] width 58 height 16
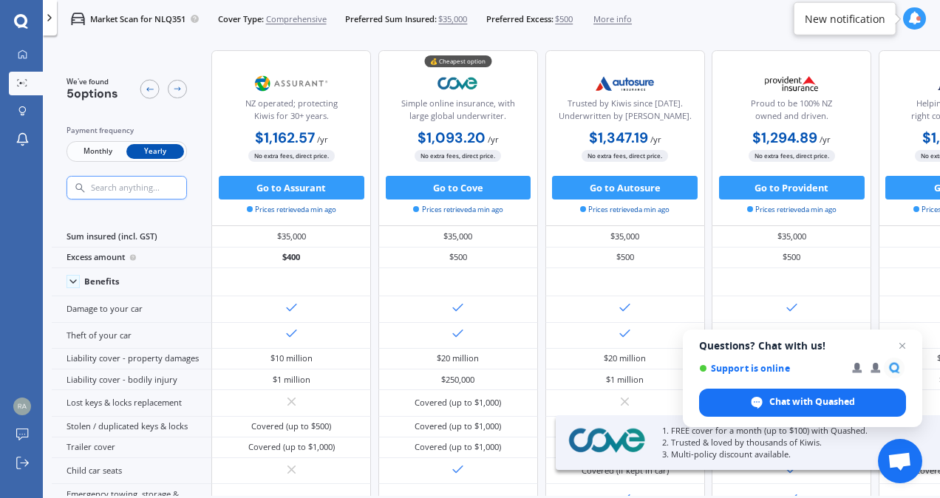
drag, startPoint x: 611, startPoint y: 488, endPoint x: 631, endPoint y: 493, distance: 21.3
click at [631, 493] on div "We've found 5 options Payment frequency Monthly Yearly NZ operated; protecting …" at bounding box center [496, 268] width 888 height 455
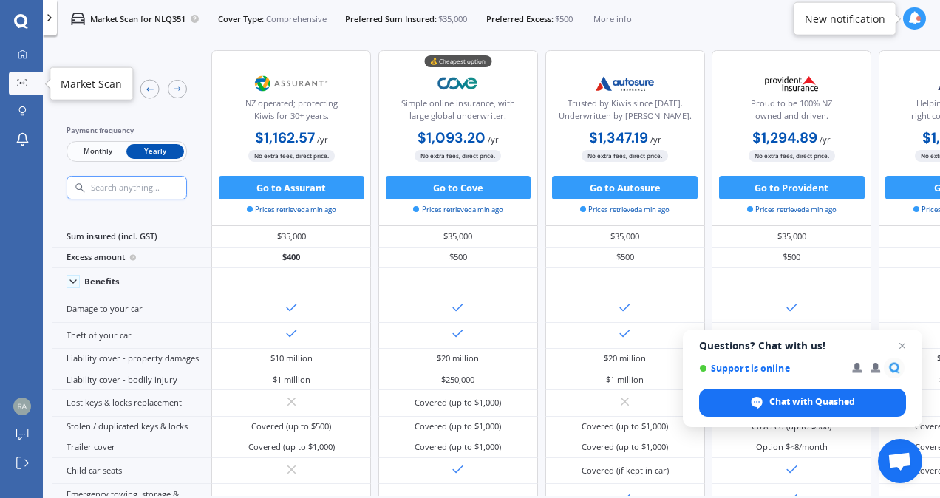
click at [28, 84] on div at bounding box center [22, 84] width 18 height 10
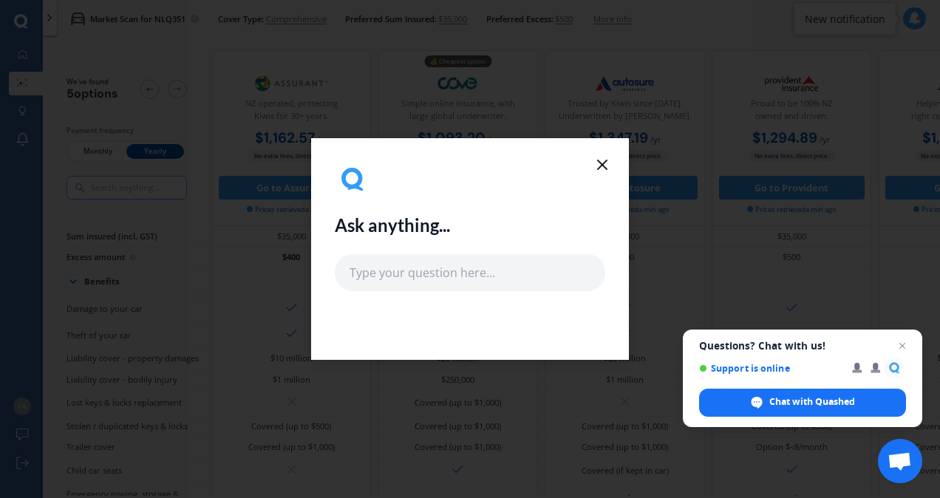
click at [606, 159] on icon at bounding box center [603, 165] width 18 height 18
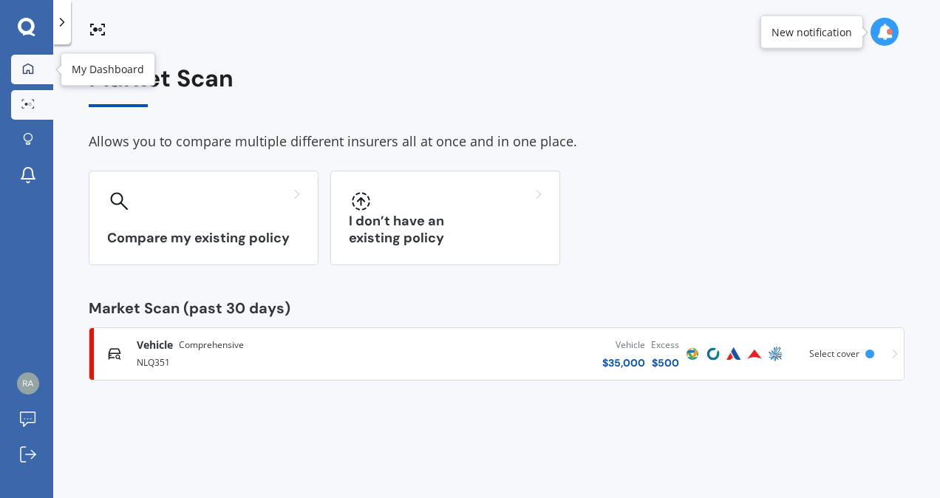
click at [25, 68] on icon at bounding box center [28, 69] width 12 height 12
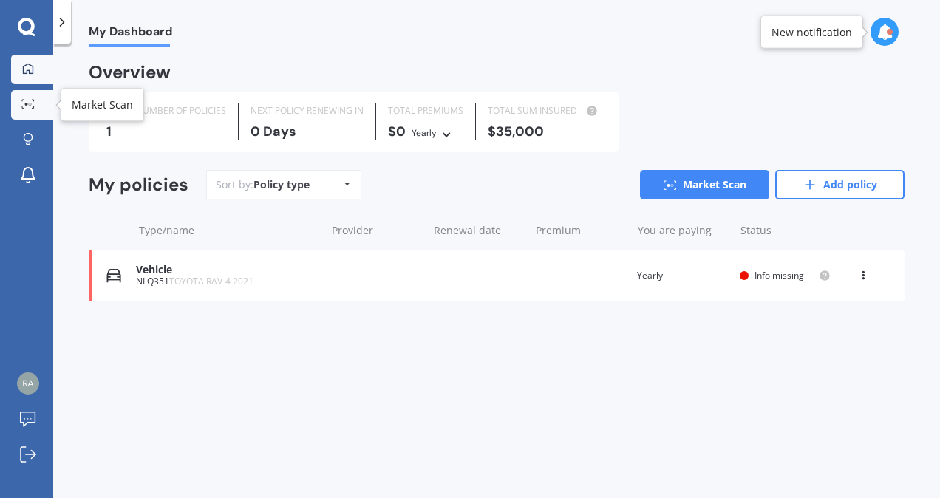
click at [30, 95] on link "Market Scan" at bounding box center [32, 105] width 42 height 30
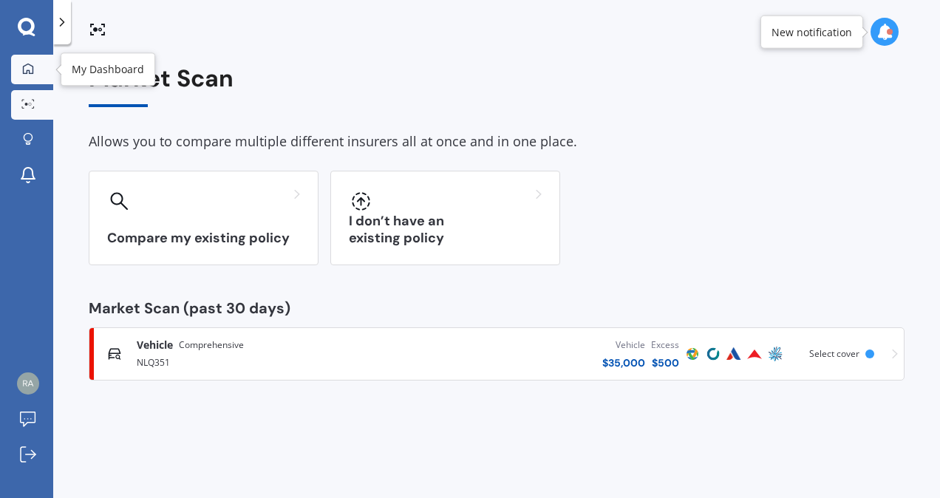
click at [31, 71] on icon at bounding box center [28, 69] width 12 height 12
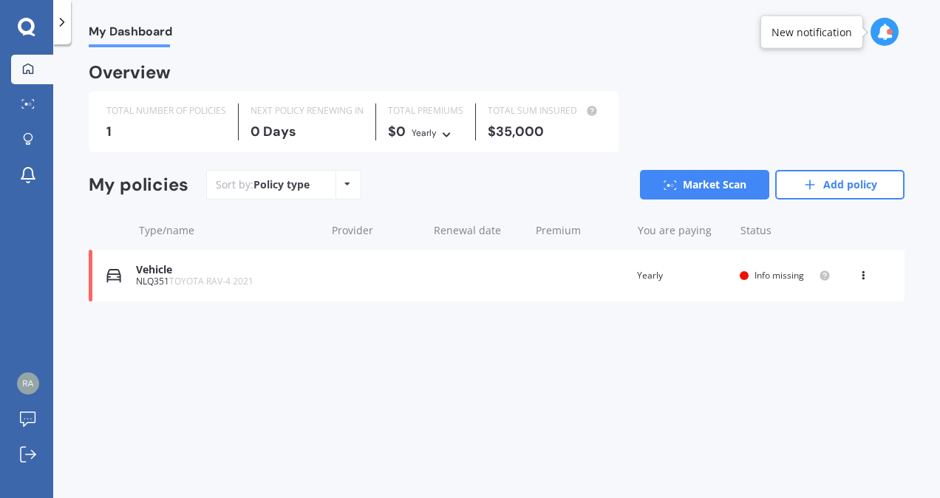
click at [31, 27] on icon at bounding box center [26, 26] width 17 height 17
click at [28, 139] on icon at bounding box center [28, 139] width 10 height 13
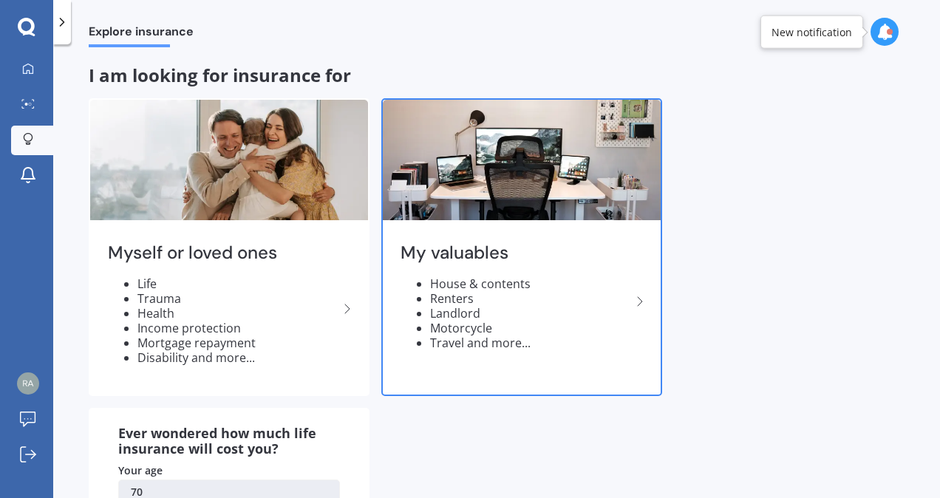
click at [643, 300] on icon at bounding box center [640, 302] width 18 height 18
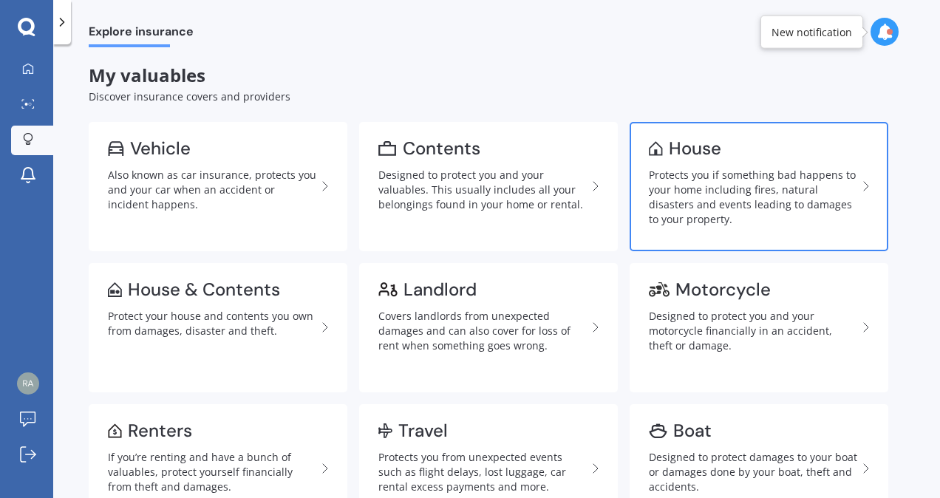
click at [726, 183] on div "Protects you if something bad happens to your home including fires, natural dis…" at bounding box center [753, 197] width 208 height 59
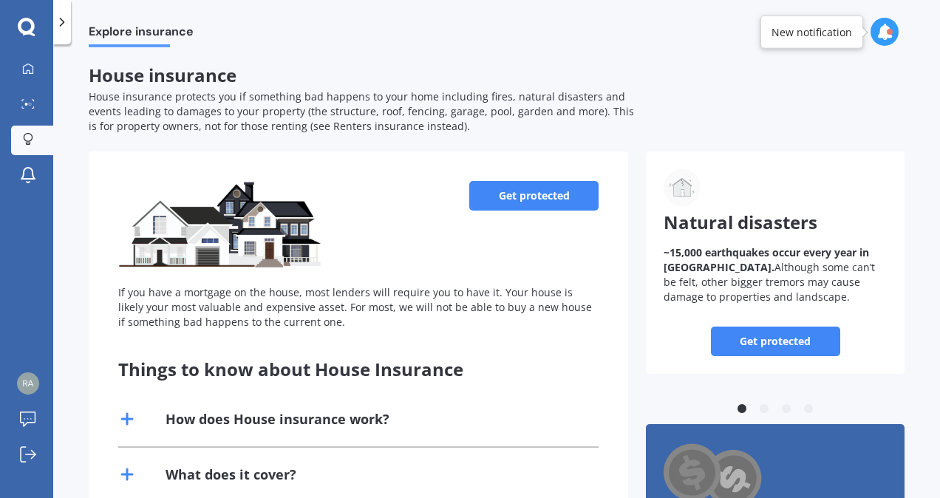
click at [537, 196] on link "Get protected" at bounding box center [533, 196] width 129 height 30
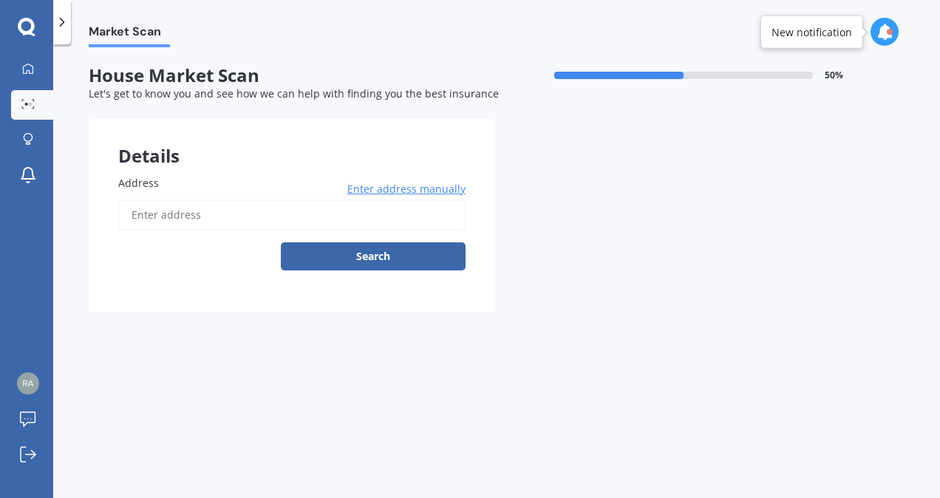
click at [246, 218] on input "Address" at bounding box center [291, 215] width 347 height 31
type input "[STREET_ADDRESS]"
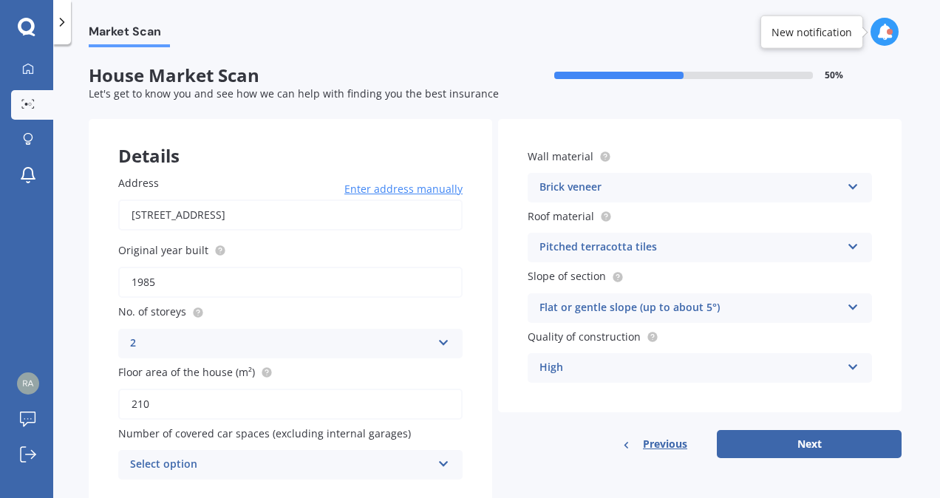
click at [851, 244] on icon at bounding box center [853, 244] width 13 height 10
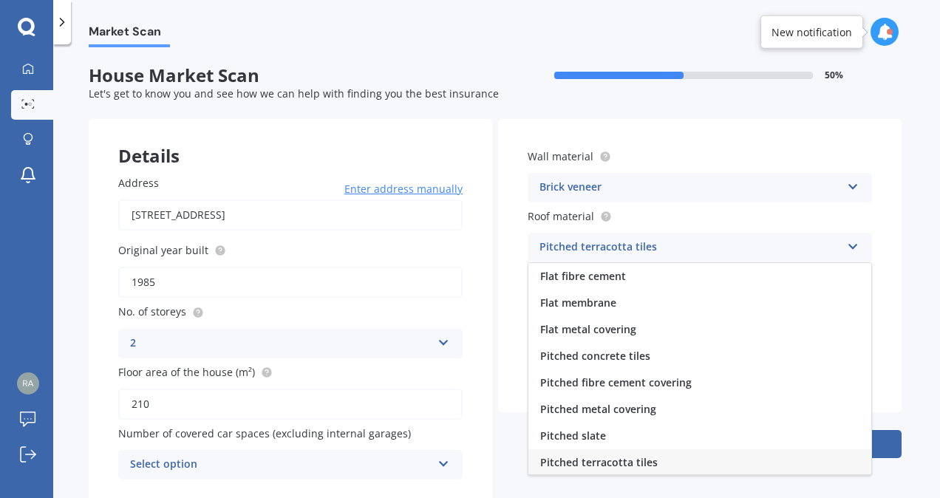
scroll to position [1, 0]
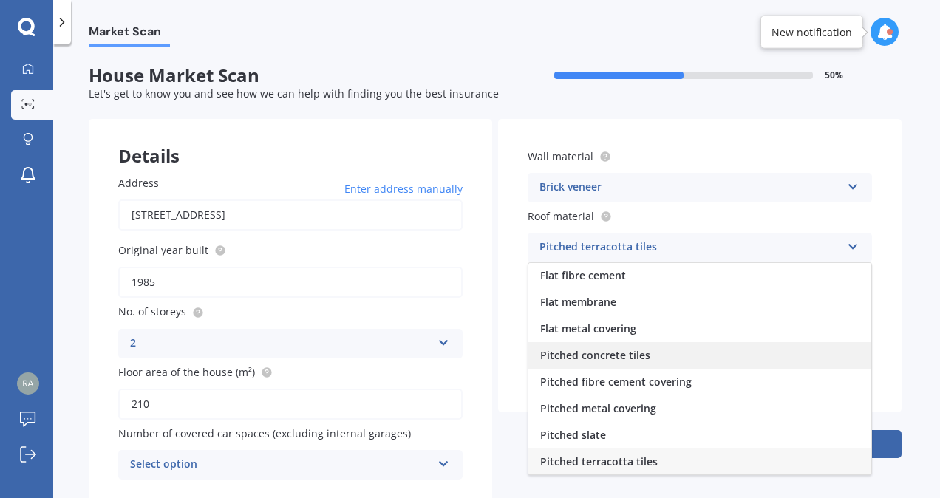
click at [639, 358] on span "Pitched concrete tiles" at bounding box center [595, 355] width 110 height 14
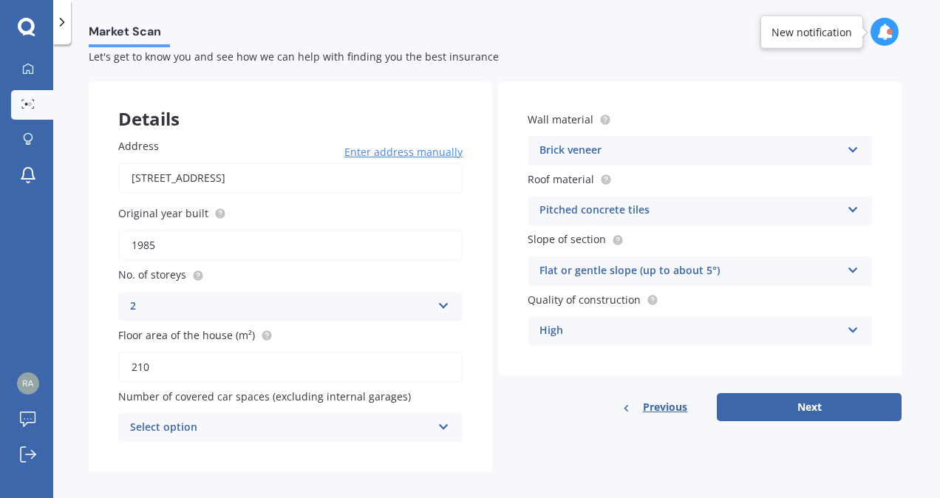
scroll to position [38, 0]
click at [438, 429] on icon at bounding box center [444, 423] width 13 height 10
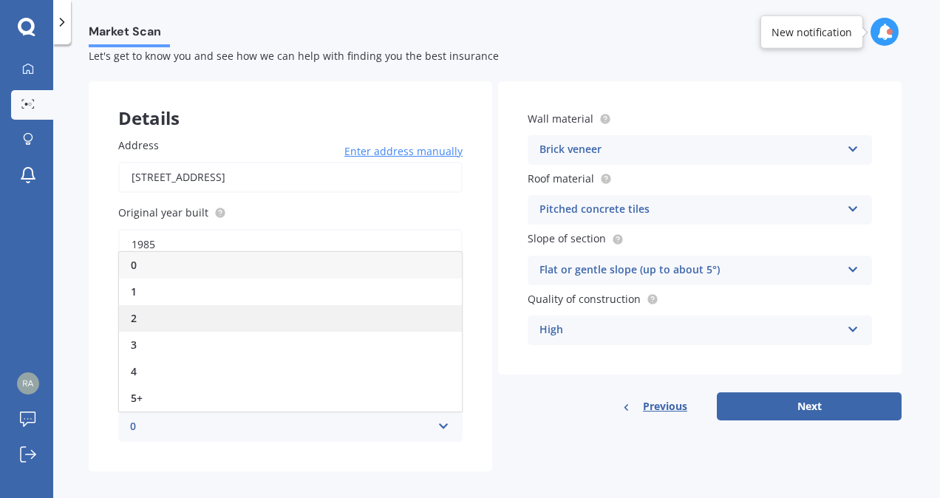
click at [395, 322] on div "2" at bounding box center [290, 318] width 343 height 27
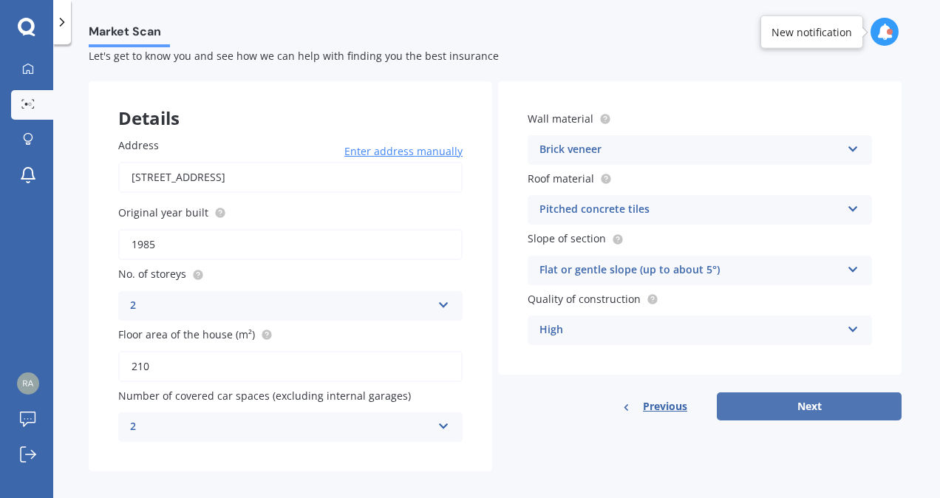
click at [815, 405] on button "Next" at bounding box center [809, 406] width 185 height 28
select select "05"
select select "08"
select select "1955"
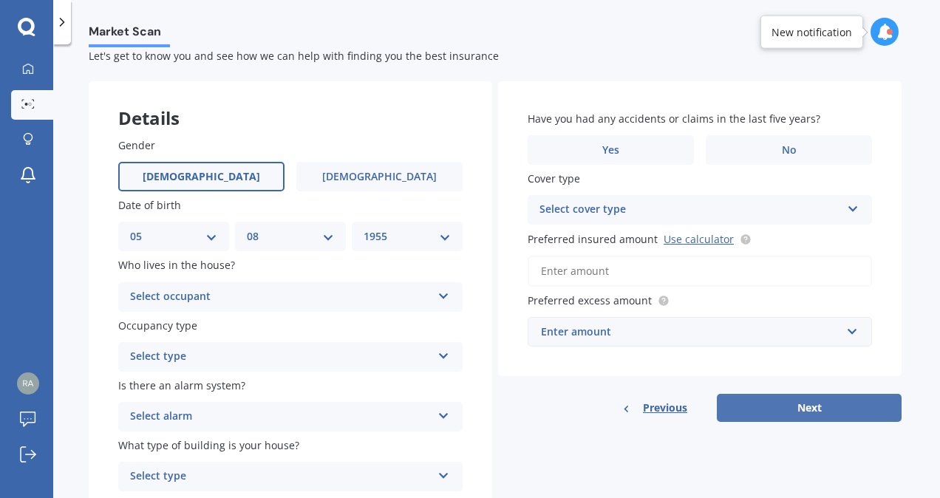
scroll to position [0, 0]
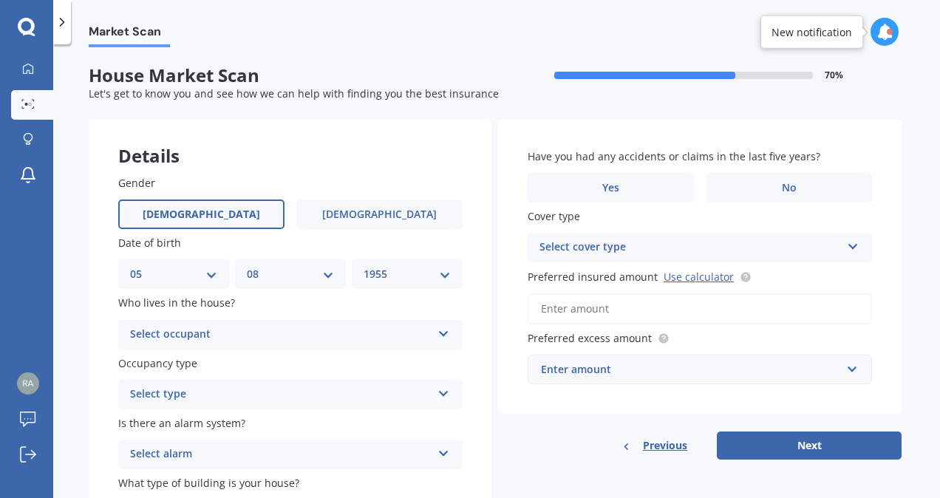
click at [438, 334] on icon at bounding box center [444, 331] width 13 height 10
click at [421, 361] on div "Owner" at bounding box center [290, 363] width 343 height 27
click at [440, 392] on icon at bounding box center [444, 391] width 13 height 10
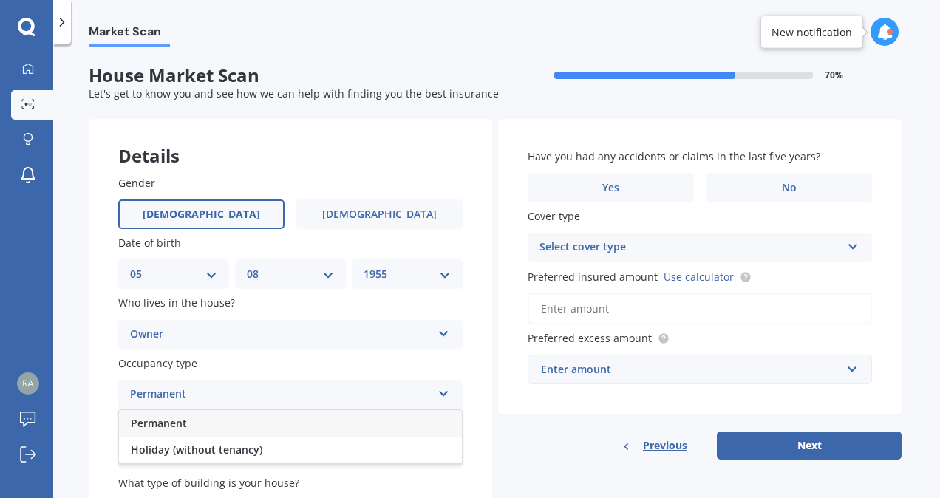
click at [425, 421] on div "Permanent" at bounding box center [290, 423] width 343 height 27
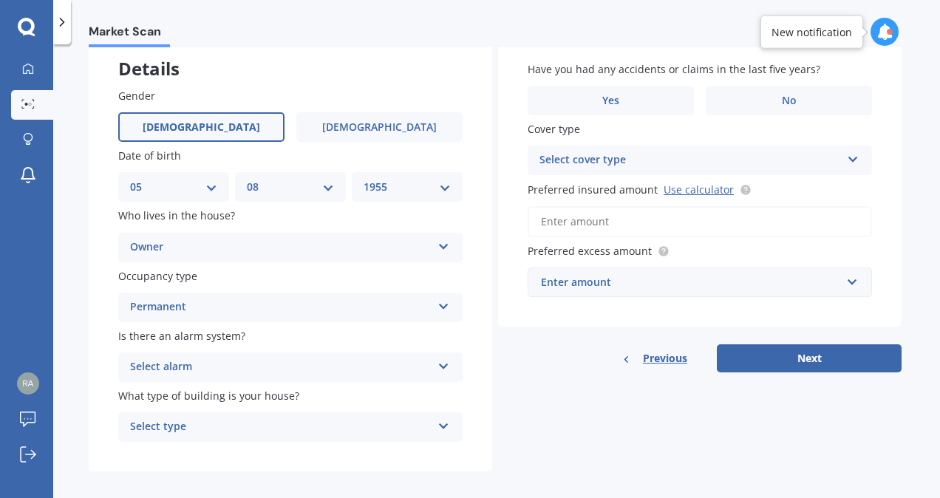
scroll to position [101, 0]
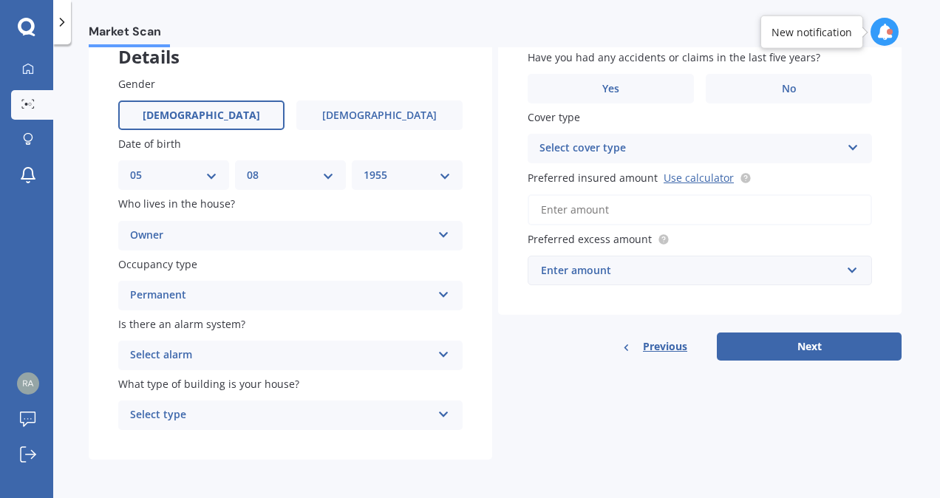
click at [441, 353] on icon at bounding box center [444, 352] width 13 height 10
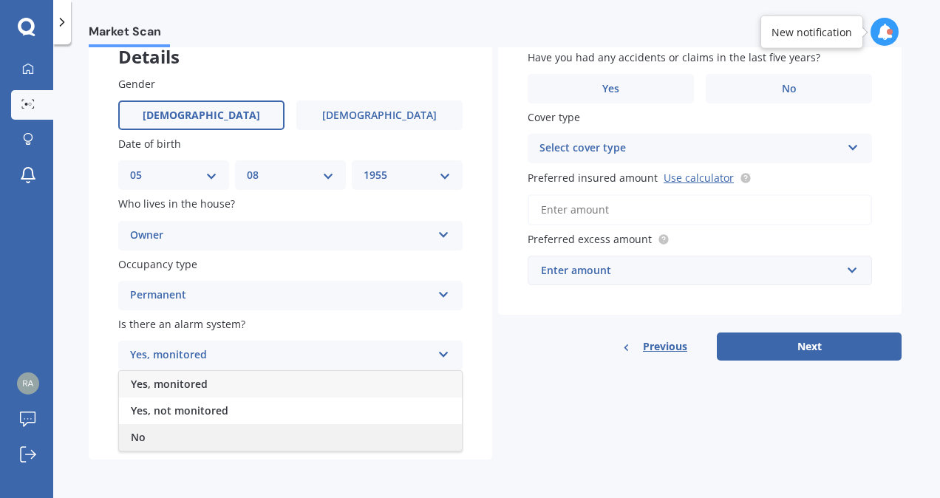
click at [339, 431] on div "No" at bounding box center [290, 437] width 343 height 27
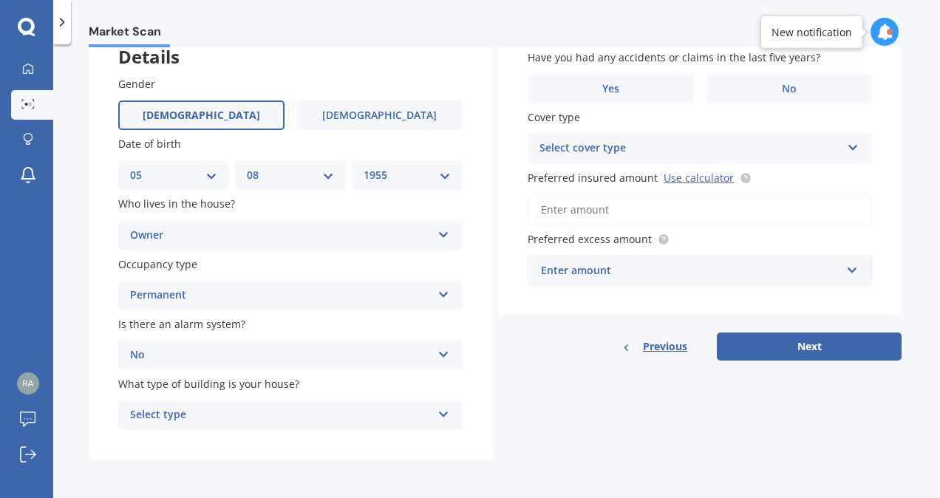
click at [442, 414] on icon at bounding box center [444, 412] width 13 height 10
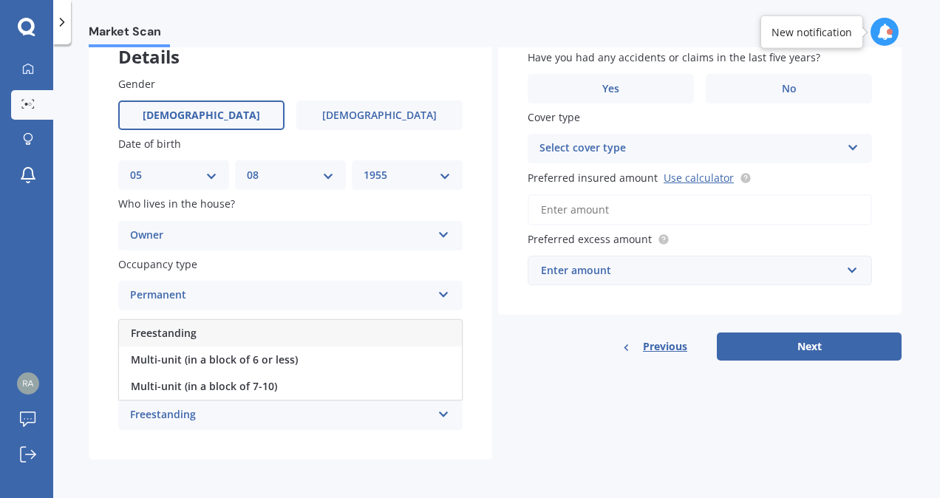
click at [399, 333] on div "Freestanding" at bounding box center [290, 333] width 343 height 27
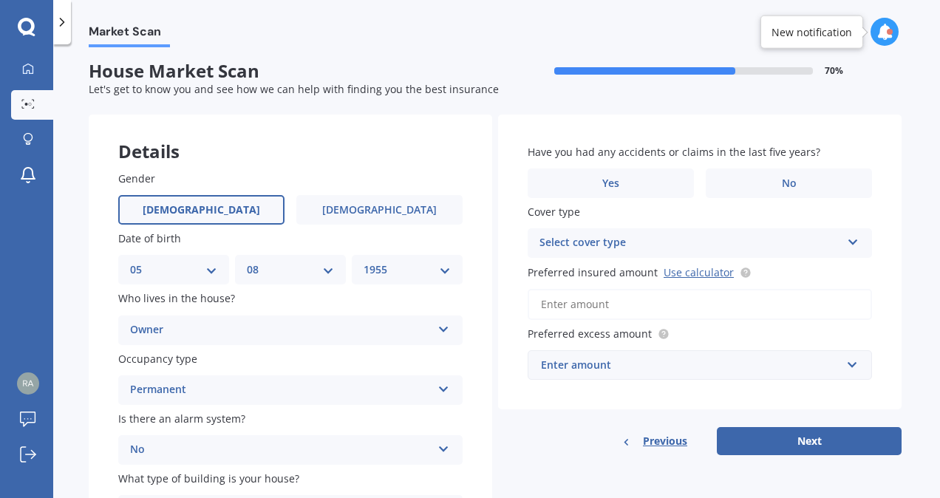
scroll to position [0, 0]
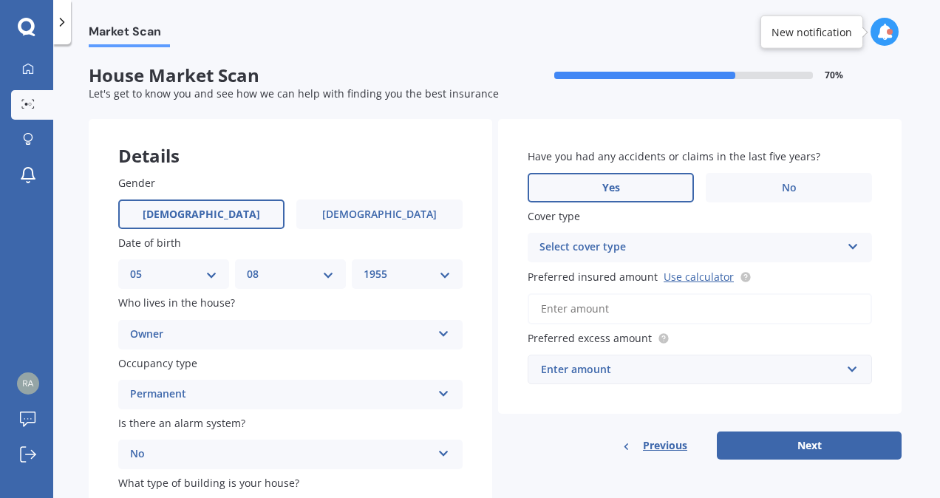
click at [613, 191] on span "Yes" at bounding box center [611, 188] width 18 height 13
click at [0, 0] on input "Yes" at bounding box center [0, 0] width 0 height 0
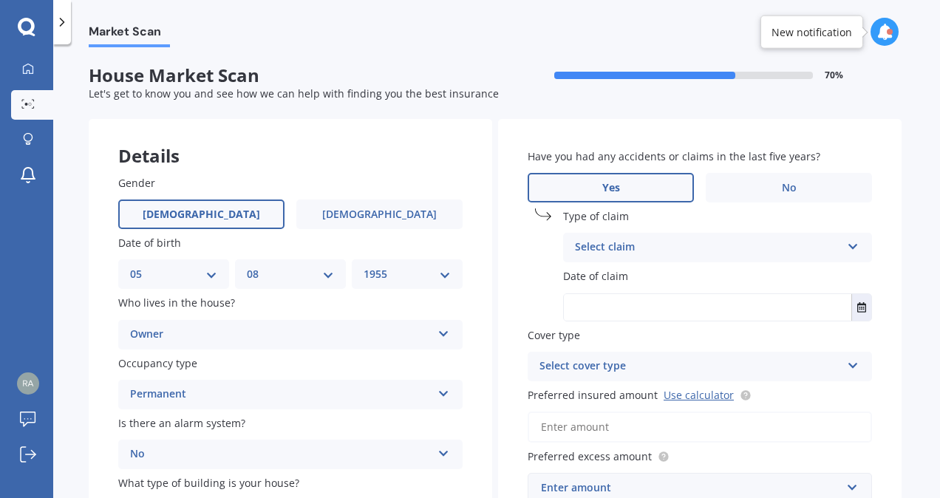
click at [847, 241] on icon at bounding box center [853, 244] width 13 height 10
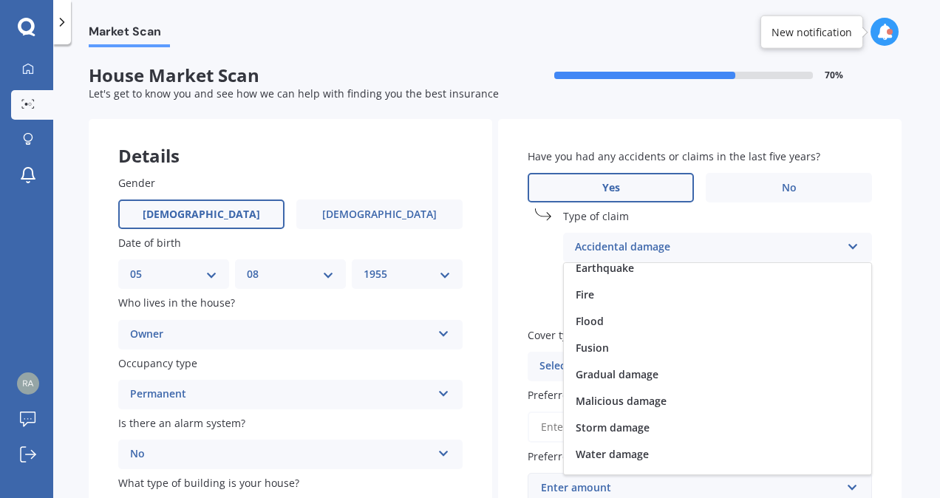
scroll to position [107, 0]
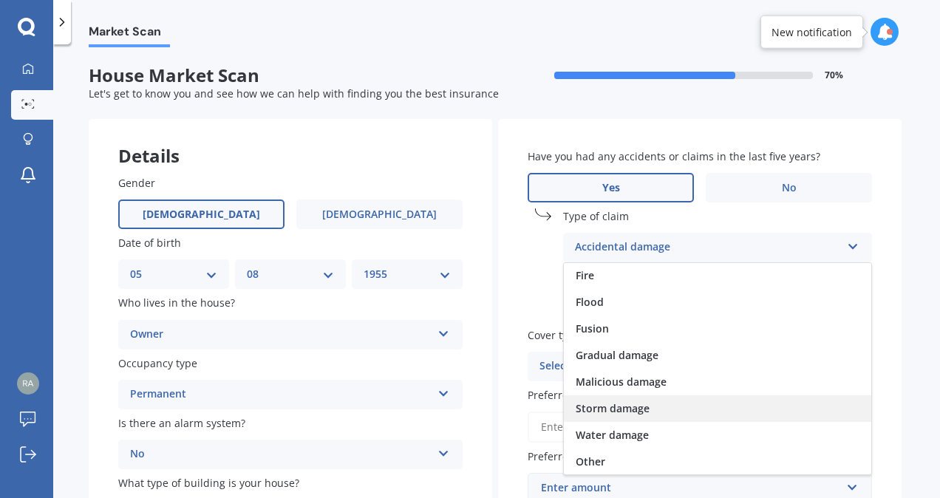
click at [656, 404] on div "Storm damage" at bounding box center [717, 408] width 307 height 27
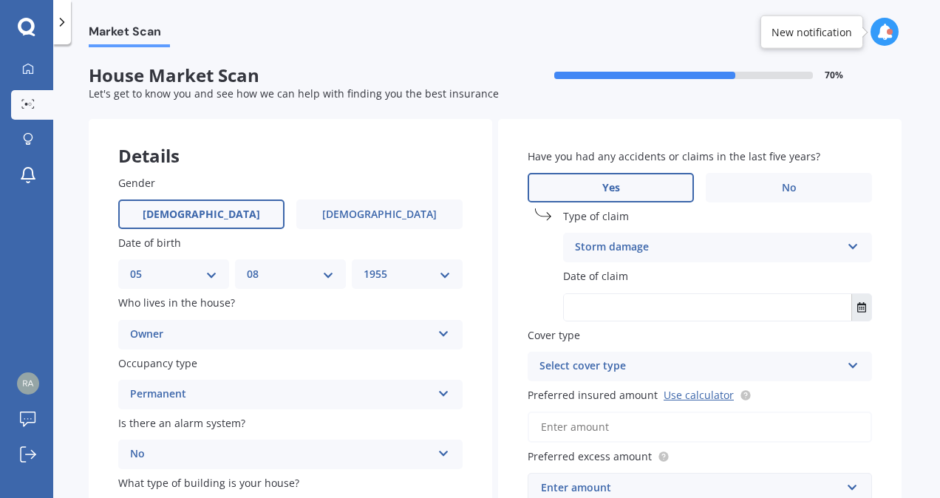
click at [857, 308] on icon "Select date" at bounding box center [861, 307] width 9 height 10
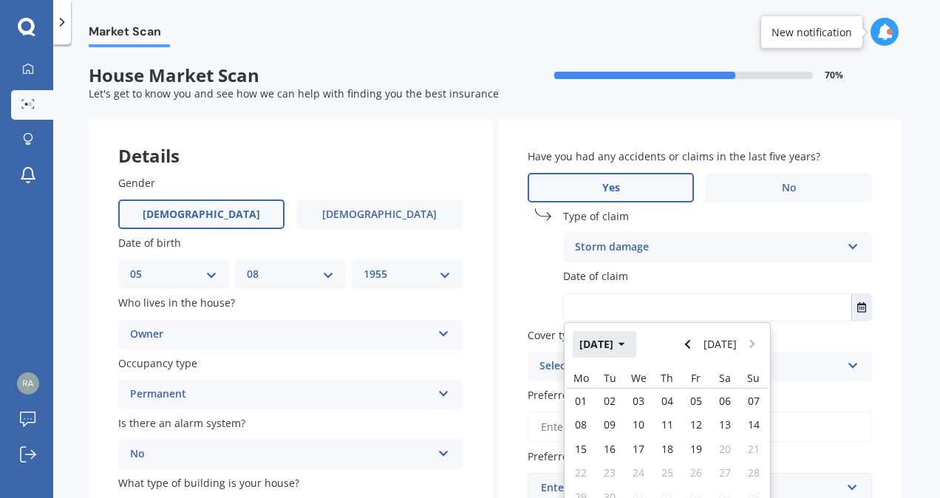
click at [619, 343] on button "[DATE]" at bounding box center [605, 344] width 64 height 27
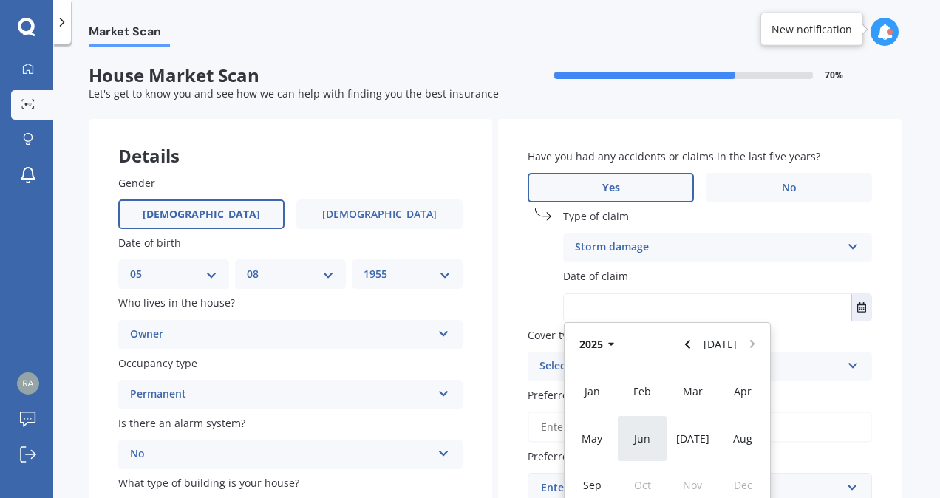
click at [646, 434] on span "Jun" at bounding box center [642, 439] width 16 height 14
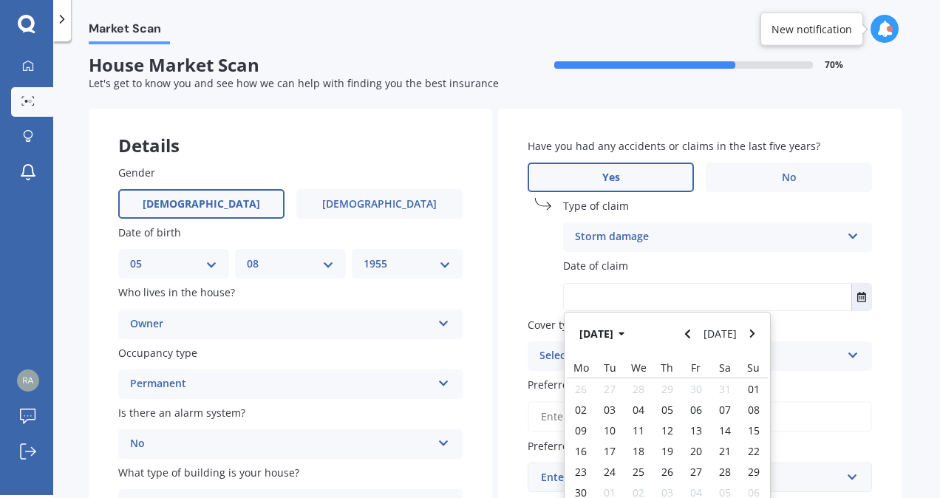
scroll to position [8, 0]
click at [616, 334] on button "[DATE]" at bounding box center [605, 333] width 64 height 27
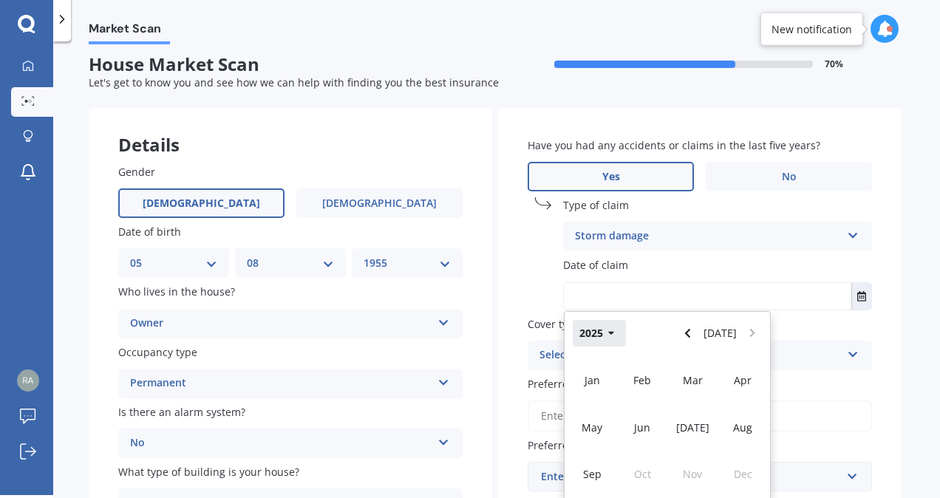
click at [608, 330] on icon "button" at bounding box center [611, 333] width 7 height 10
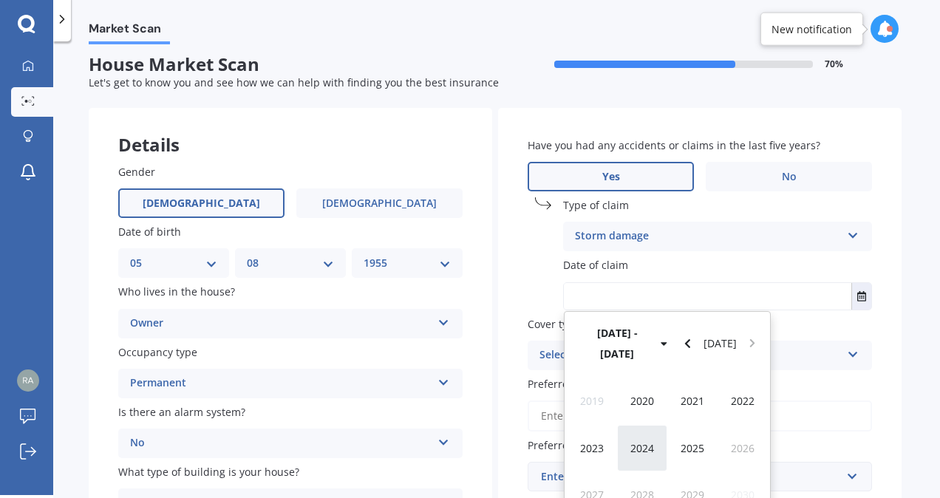
click at [650, 441] on span "2024" at bounding box center [642, 448] width 24 height 14
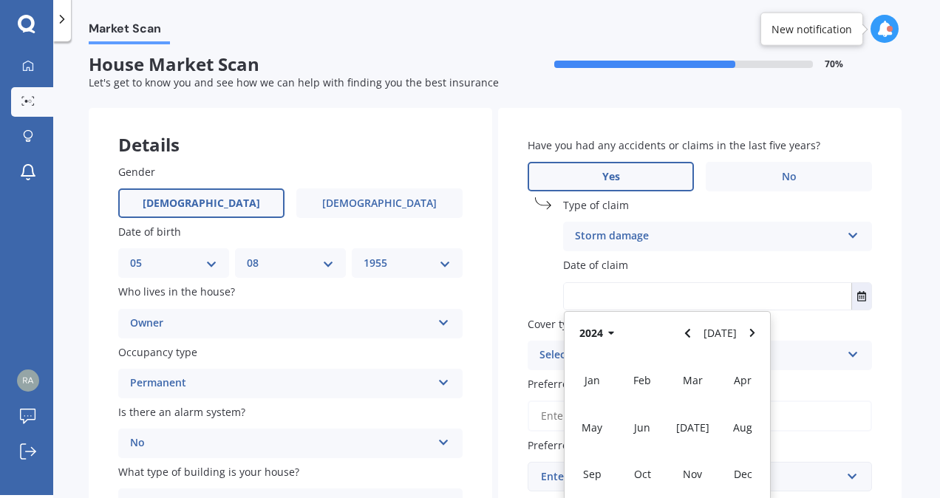
scroll to position [10, 0]
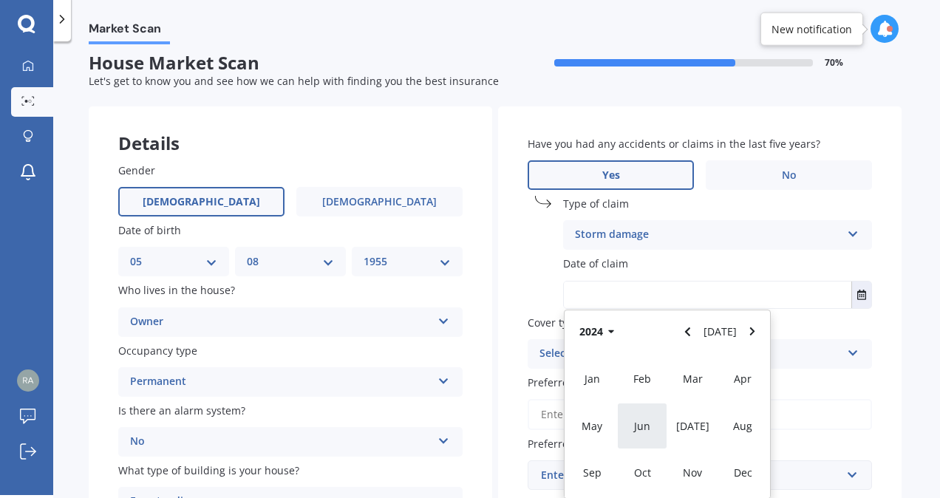
click at [643, 426] on span "Jun" at bounding box center [642, 426] width 16 height 14
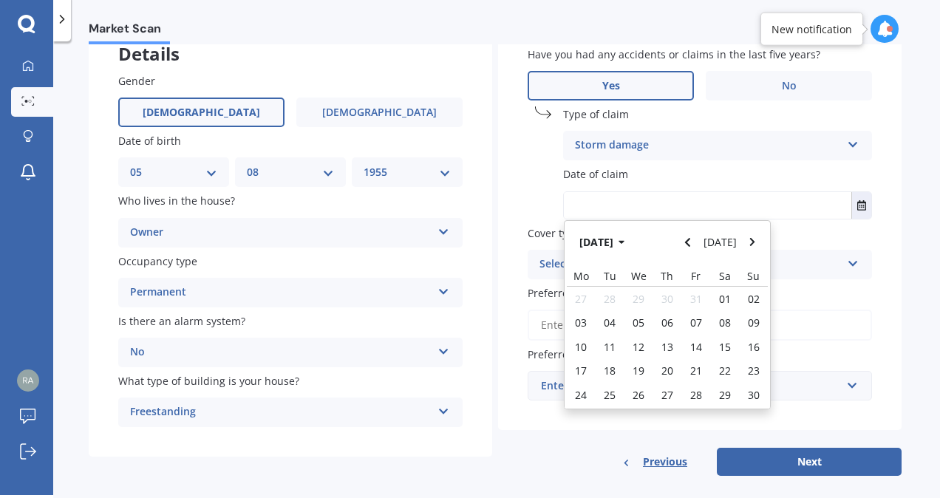
scroll to position [100, 0]
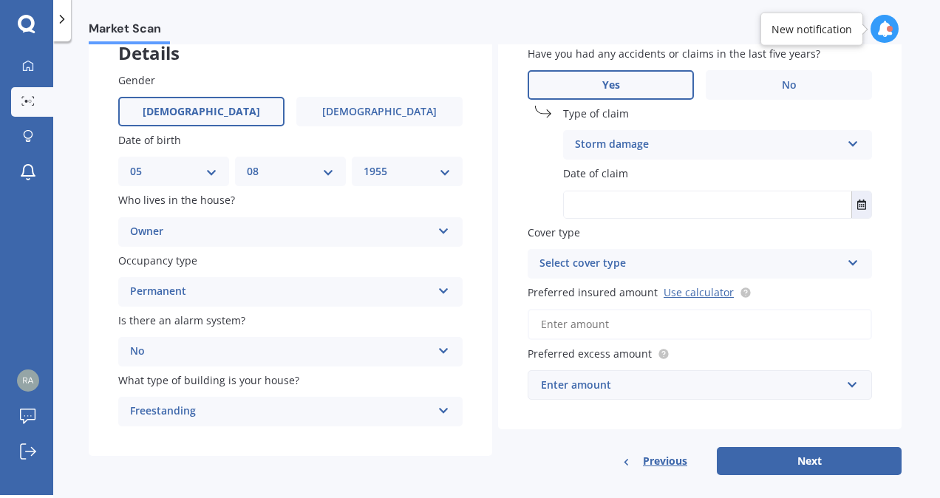
click at [517, 184] on div "Have you had any accidents or claims in the last five years? Yes No Type of cla…" at bounding box center [700, 222] width 404 height 413
click at [707, 210] on input "text" at bounding box center [708, 204] width 288 height 27
click at [854, 214] on button "Select date" at bounding box center [861, 204] width 20 height 27
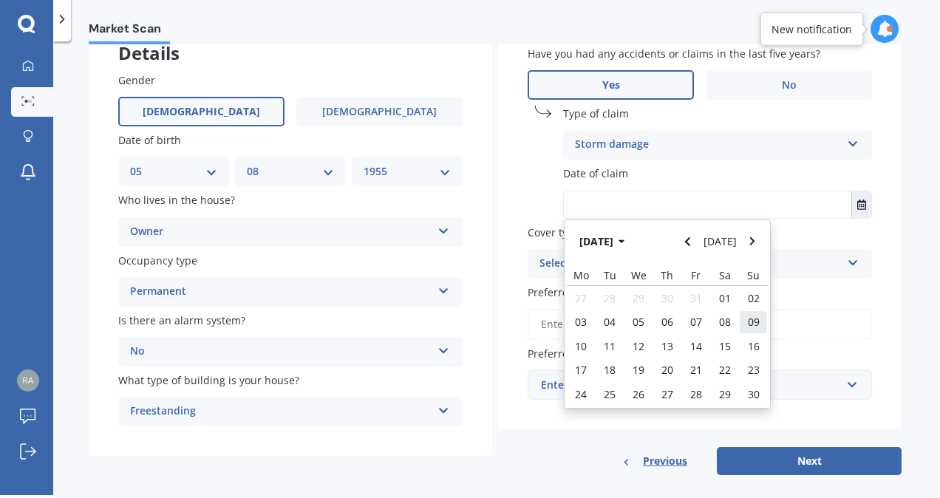
click at [748, 319] on span "09" at bounding box center [754, 322] width 12 height 14
type input "[DATE]"
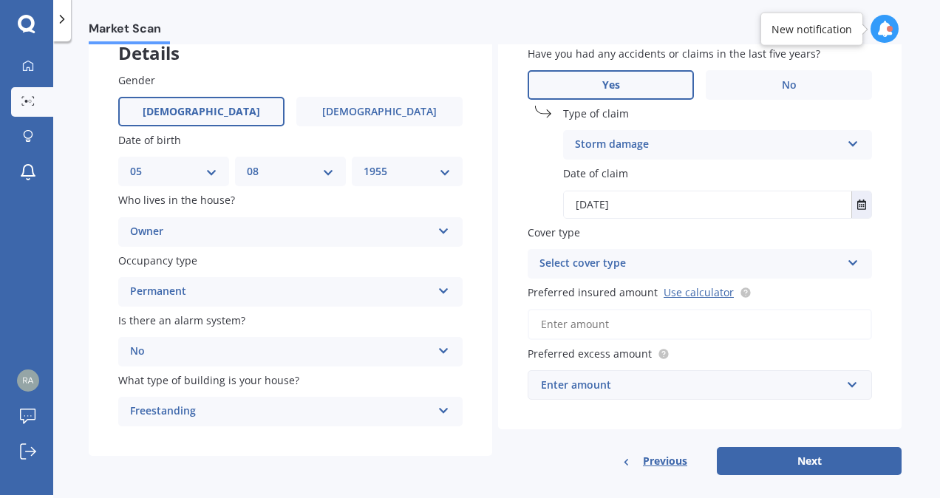
click at [848, 263] on icon at bounding box center [853, 260] width 13 height 10
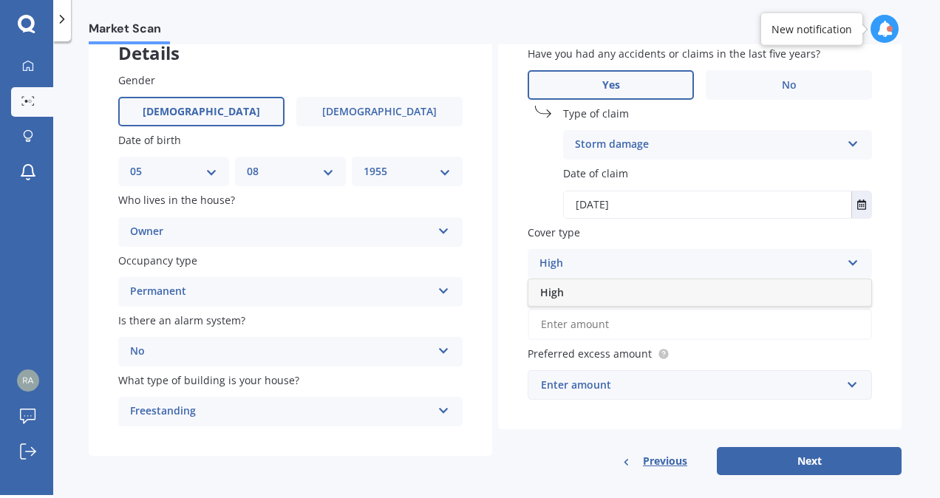
click at [851, 259] on icon at bounding box center [853, 260] width 13 height 10
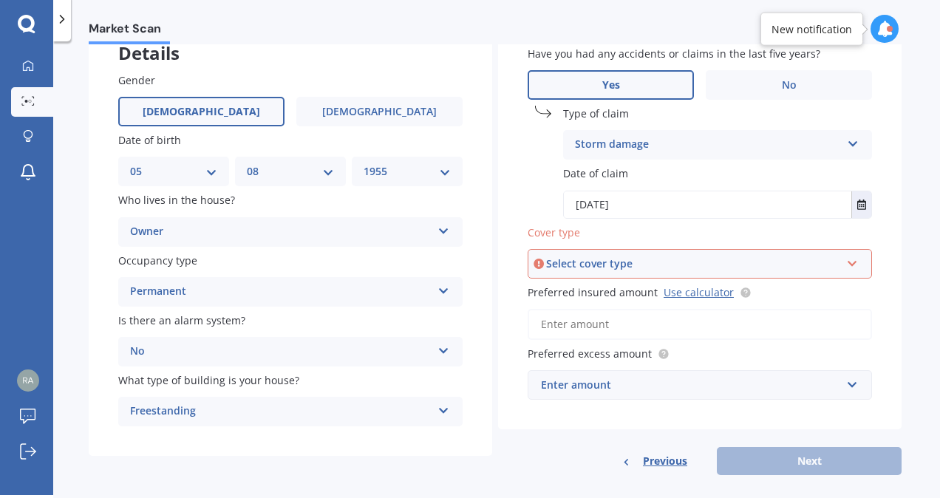
click at [846, 254] on div "Select cover type High" at bounding box center [700, 264] width 344 height 30
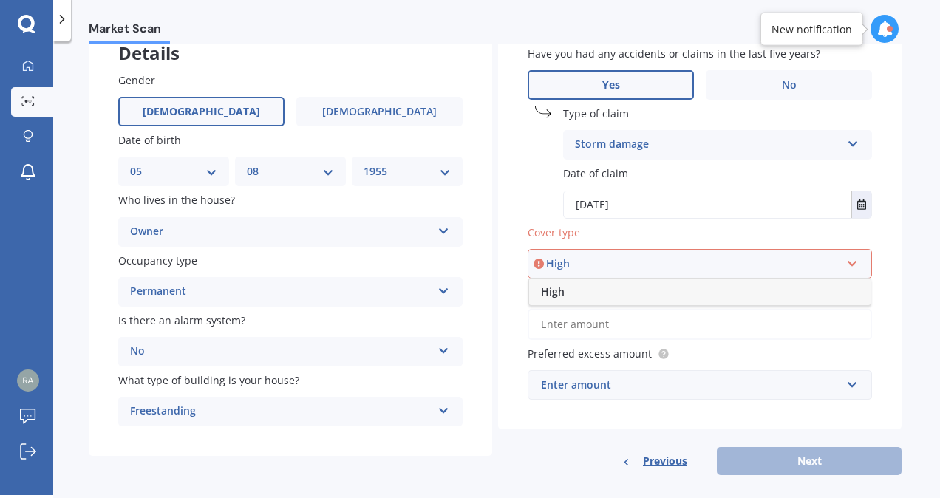
click at [766, 263] on div "High" at bounding box center [693, 264] width 294 height 16
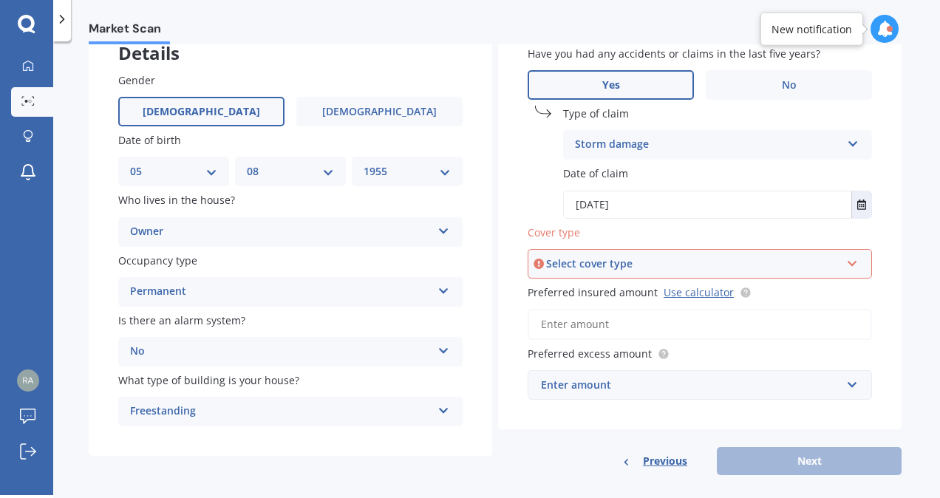
click at [838, 260] on div "Select cover type High" at bounding box center [700, 264] width 344 height 30
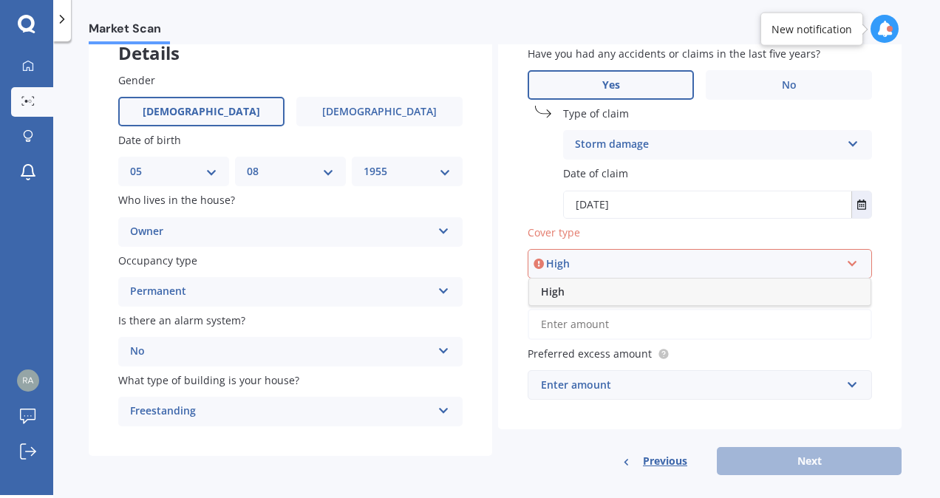
click at [735, 299] on div "High" at bounding box center [699, 292] width 341 height 27
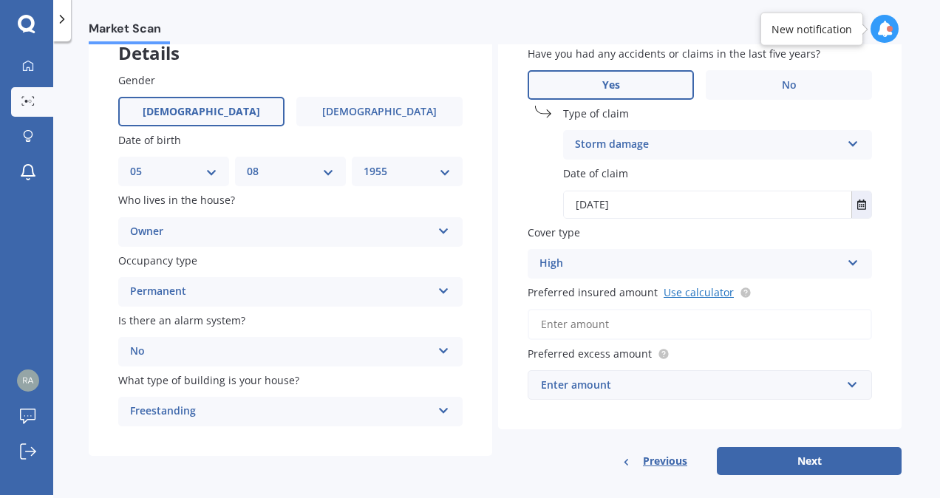
click at [693, 290] on link "Use calculator" at bounding box center [699, 292] width 70 height 14
click at [591, 320] on input "Preferred insured amount Use calculator" at bounding box center [700, 324] width 344 height 31
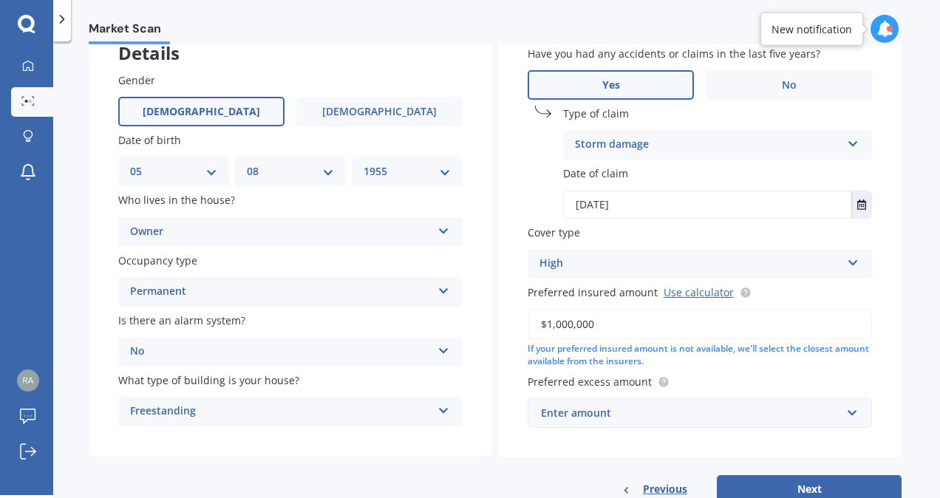
type input "$1,000,000"
click at [662, 415] on div "Enter amount" at bounding box center [691, 413] width 300 height 16
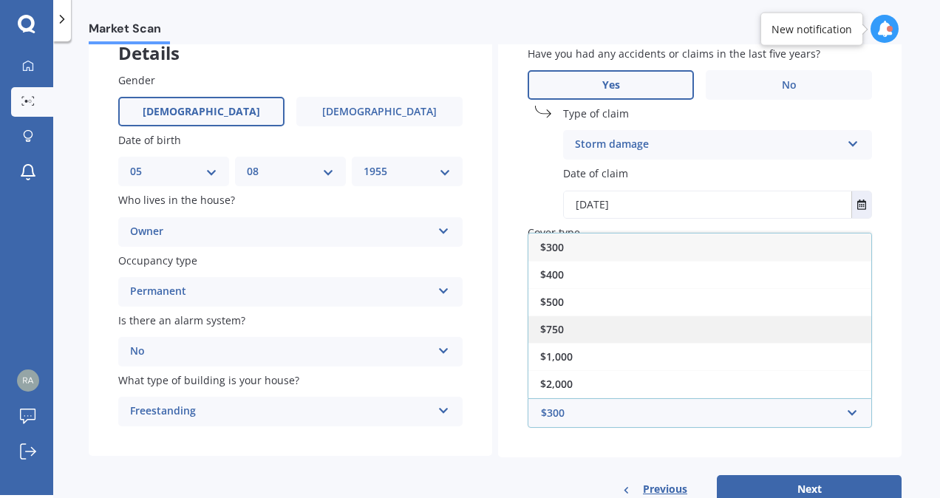
click at [633, 332] on div "$750" at bounding box center [699, 329] width 343 height 27
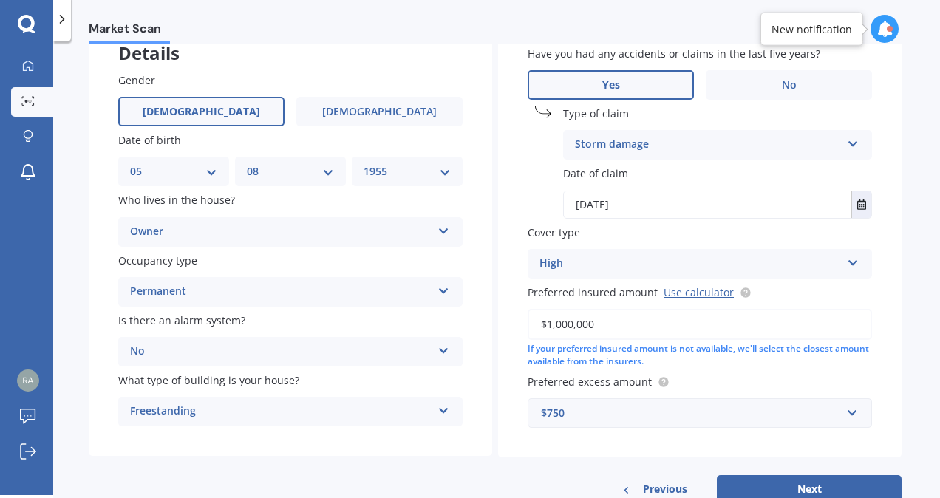
scroll to position [147, 0]
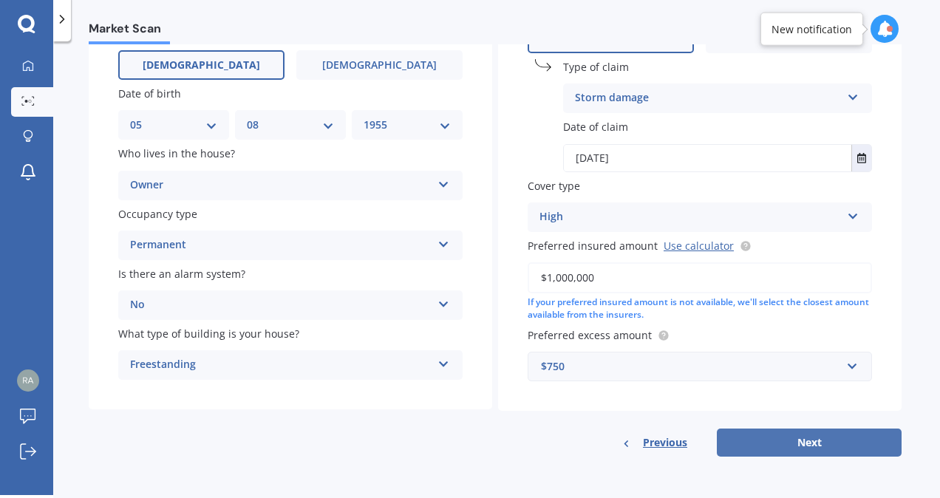
click at [803, 439] on button "Next" at bounding box center [809, 443] width 185 height 28
select select "05"
select select "08"
select select "1955"
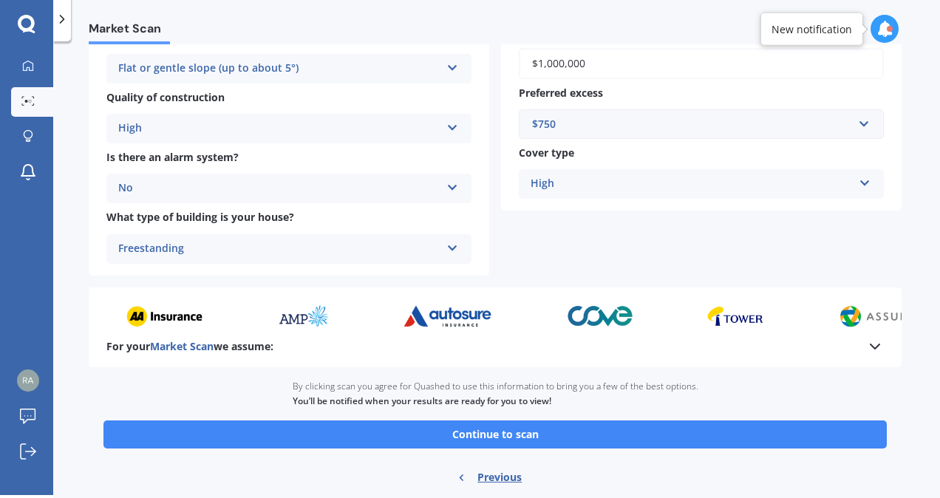
scroll to position [526, 0]
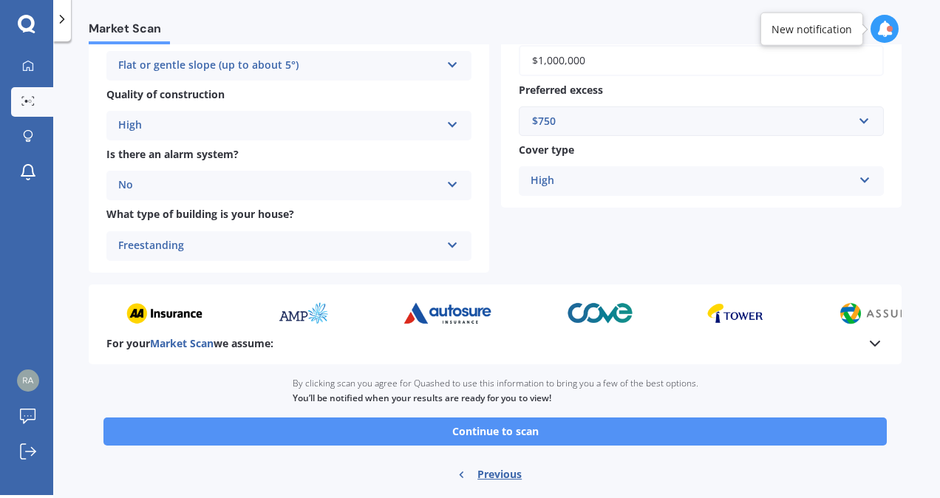
click at [520, 433] on button "Continue to scan" at bounding box center [494, 432] width 783 height 28
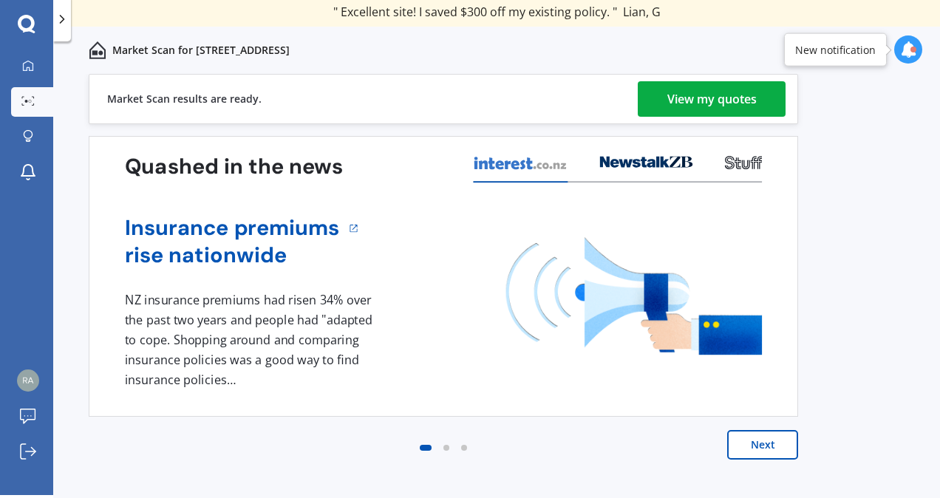
click at [731, 98] on div "View my quotes" at bounding box center [711, 98] width 89 height 35
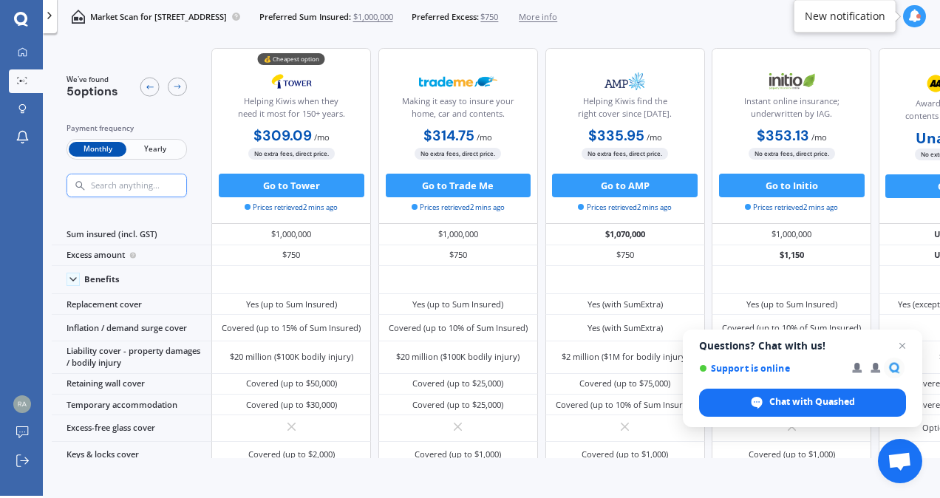
scroll to position [3, 0]
click at [157, 137] on div "Payment frequency Monthly Yearly" at bounding box center [127, 160] width 120 height 75
click at [157, 152] on span "Yearly" at bounding box center [155, 150] width 58 height 16
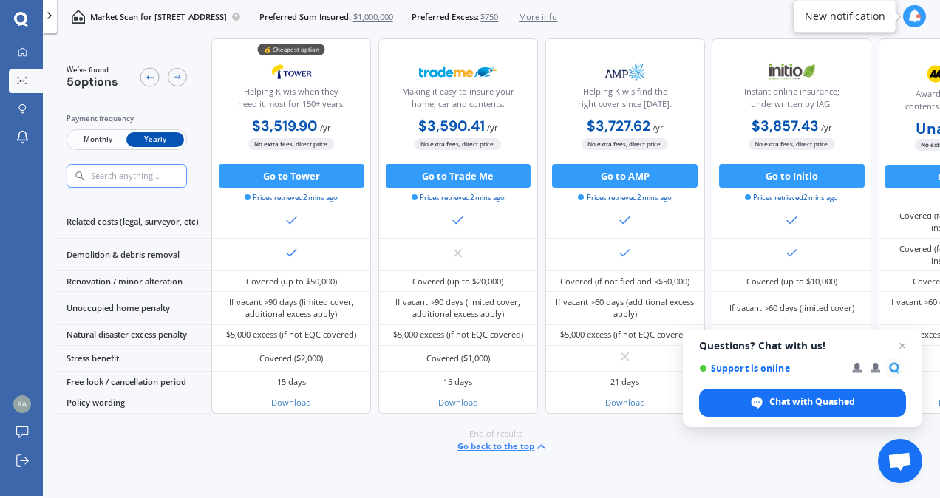
scroll to position [615, 0]
